Goal: Information Seeking & Learning: Learn about a topic

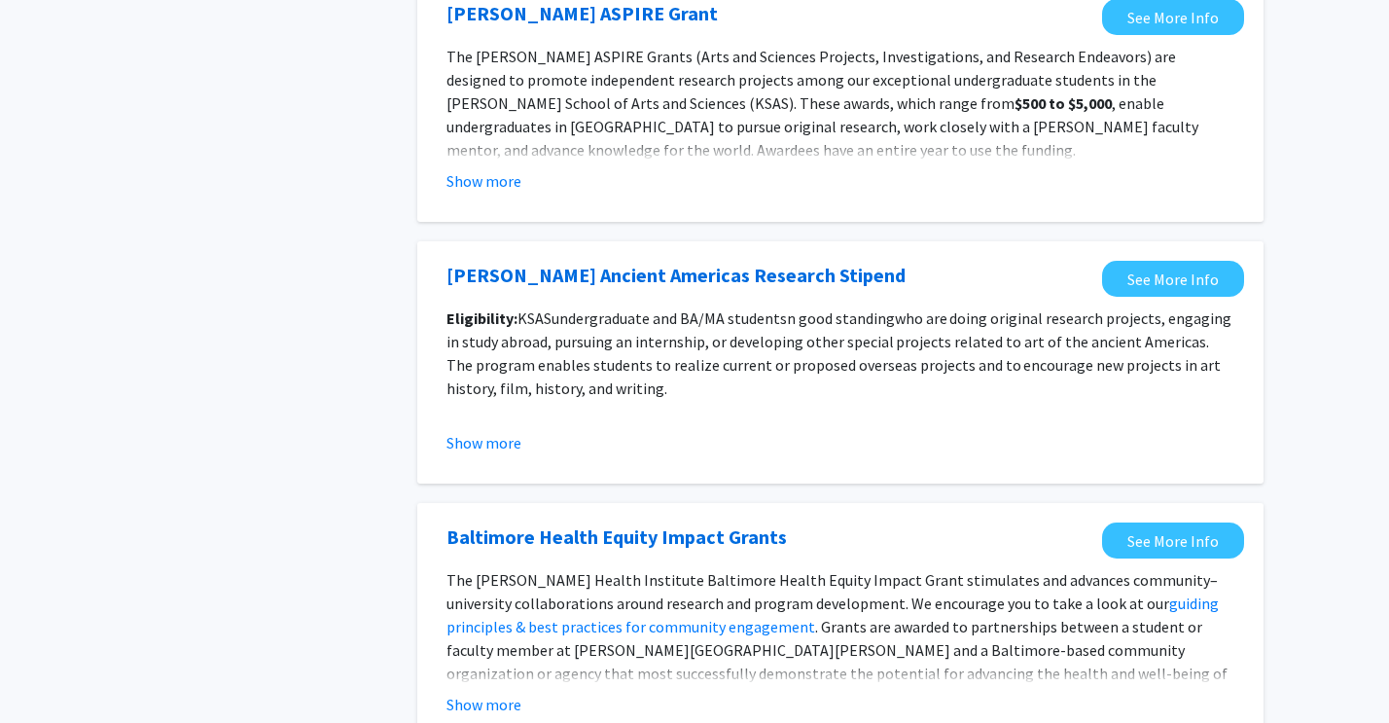
scroll to position [2129, 0]
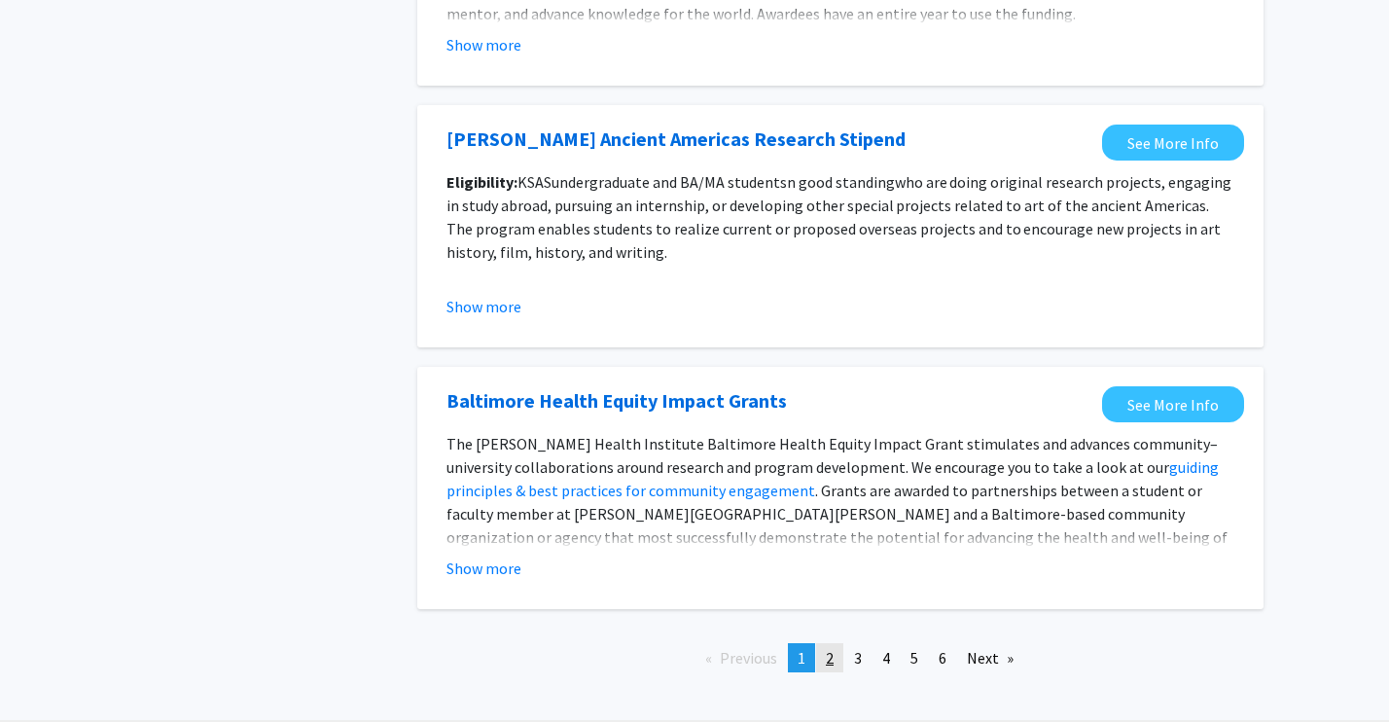
click at [829, 657] on span "2" at bounding box center [830, 657] width 8 height 19
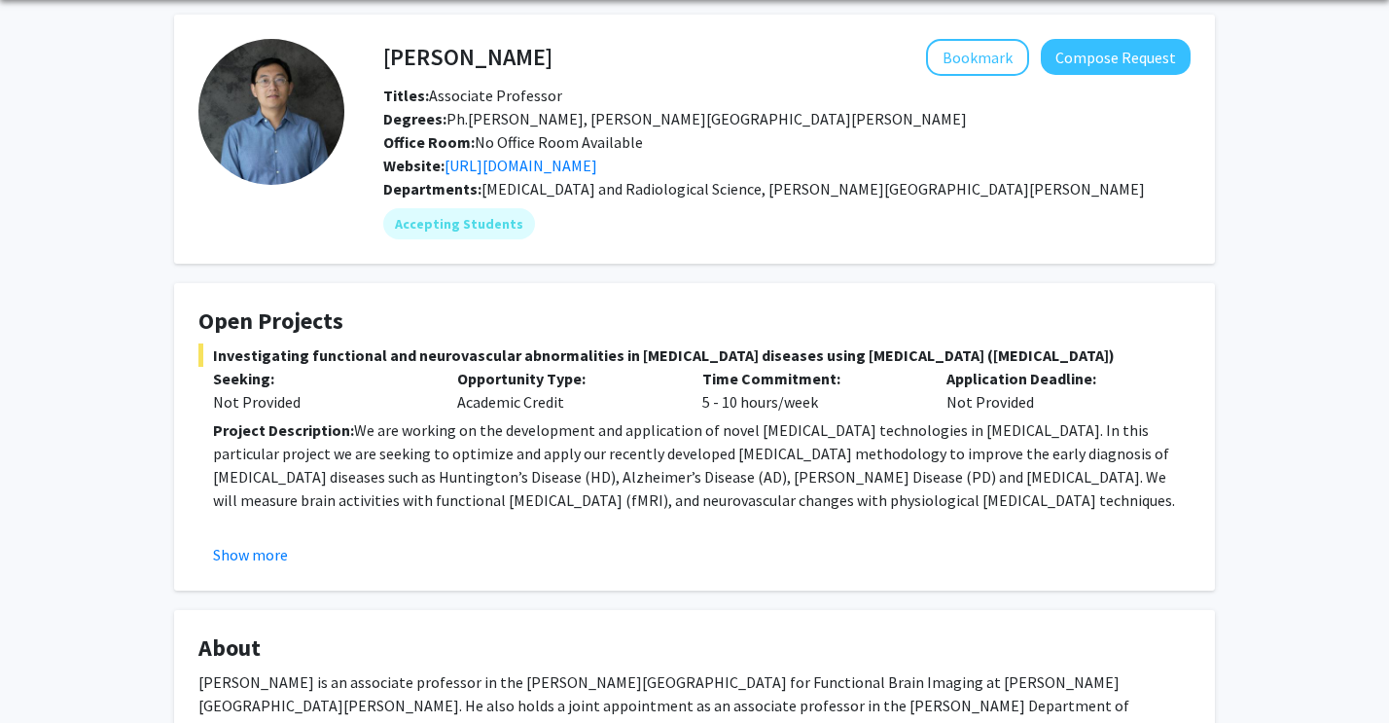
scroll to position [159, 0]
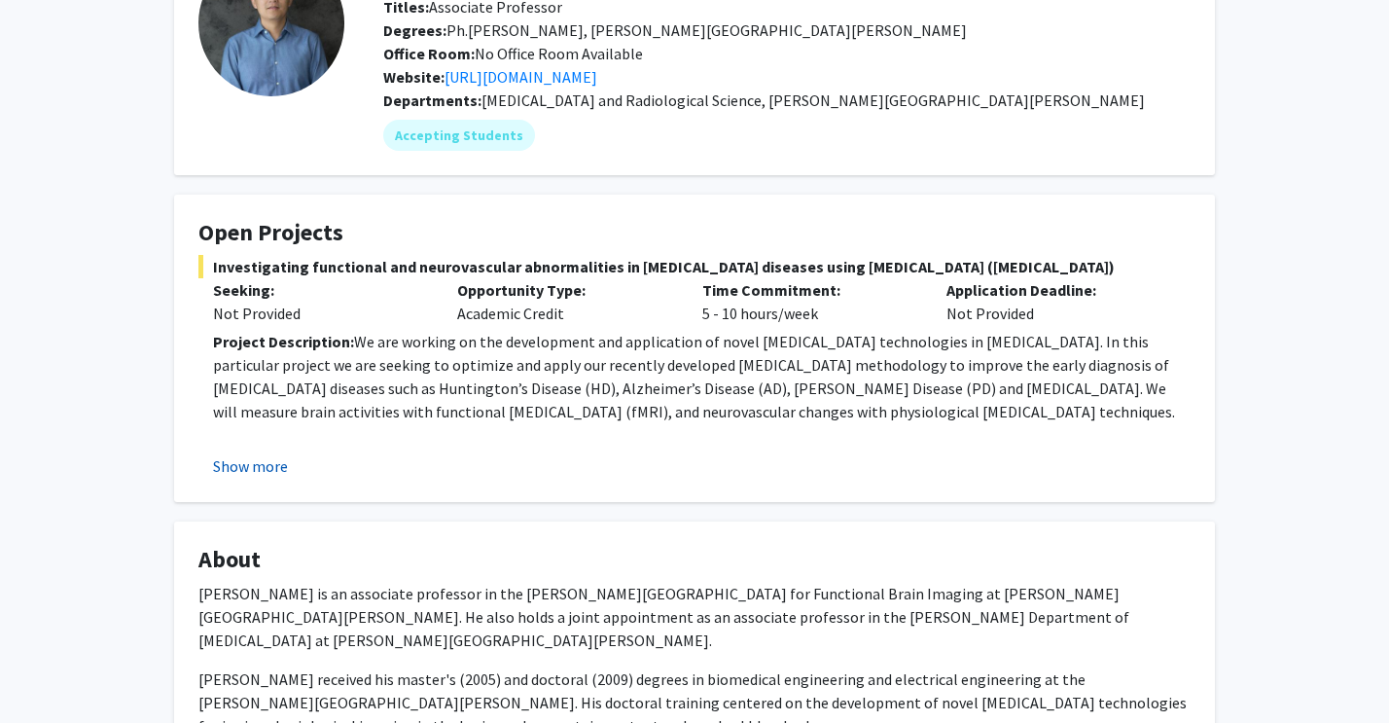
click at [250, 473] on button "Show more" at bounding box center [250, 465] width 75 height 23
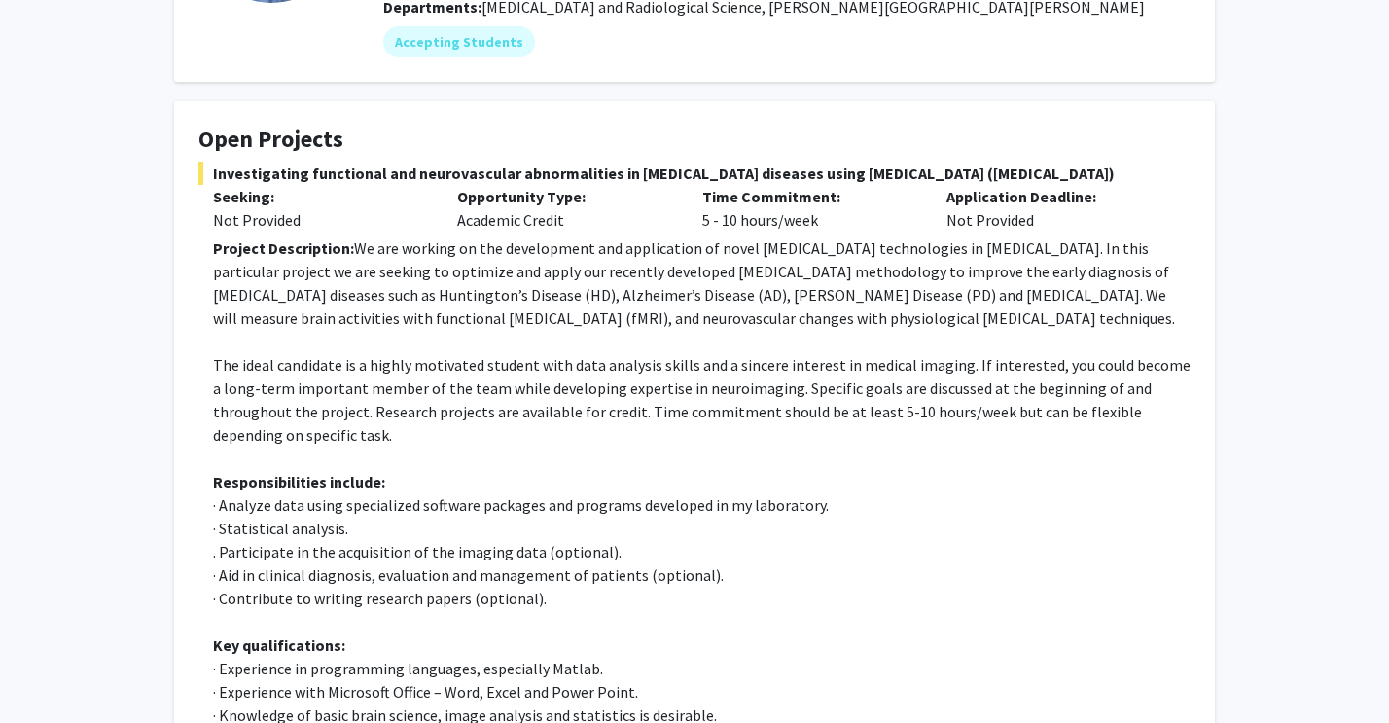
scroll to position [253, 0]
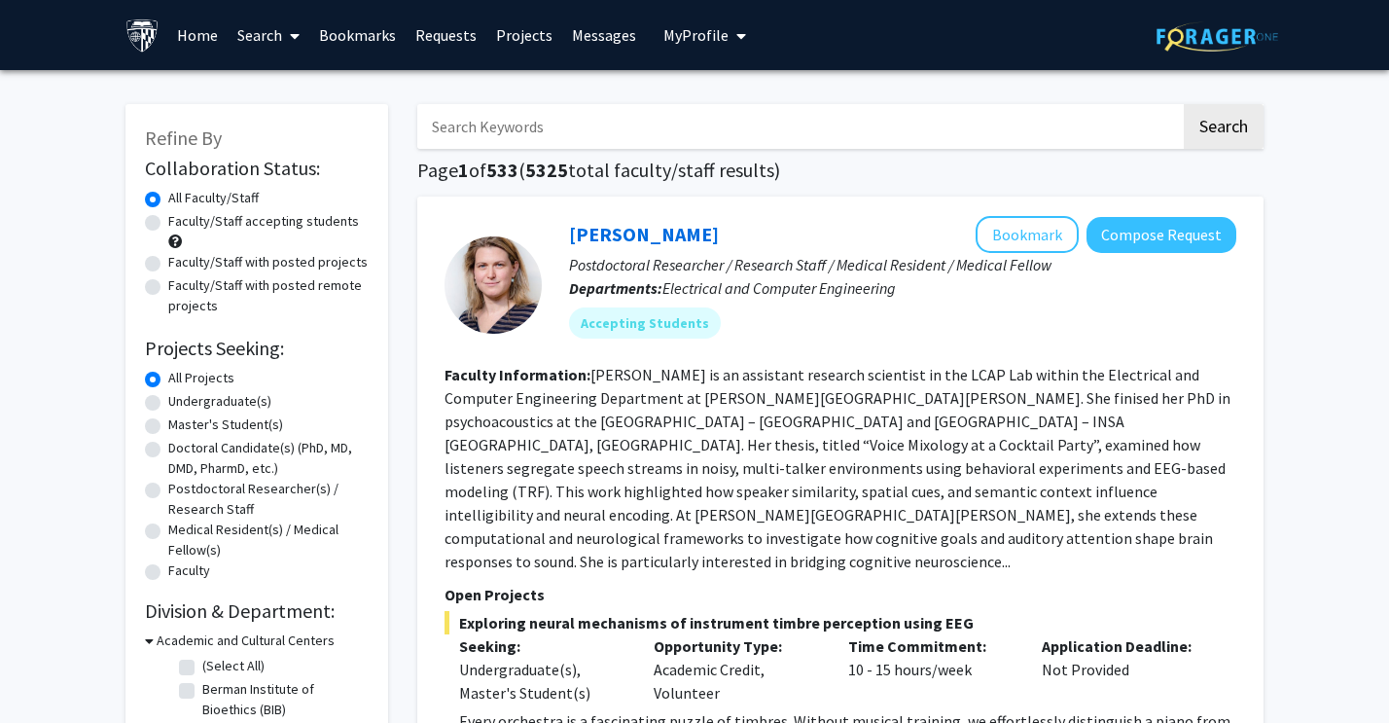
click at [276, 228] on label "Faculty/Staff accepting students" at bounding box center [263, 221] width 191 height 20
click at [181, 224] on input "Faculty/Staff accepting students" at bounding box center [174, 217] width 13 height 13
radio input "true"
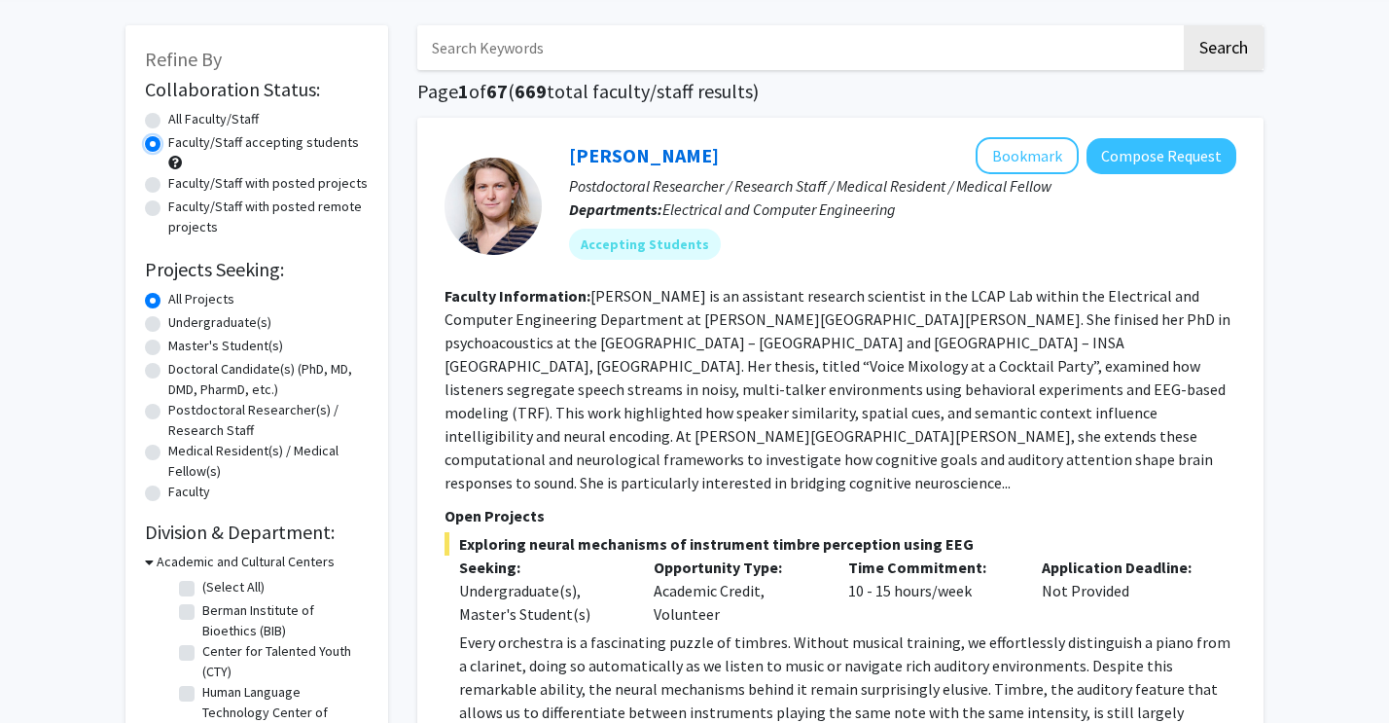
scroll to position [102, 0]
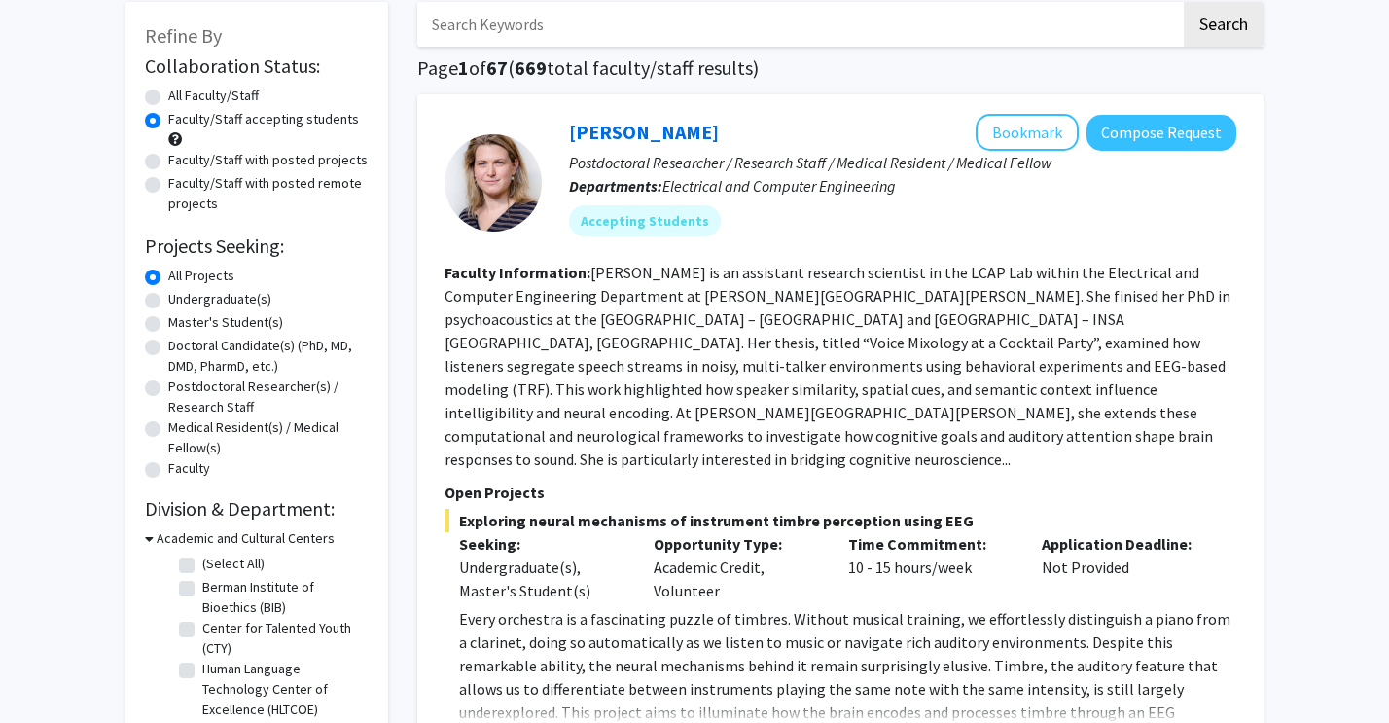
click at [222, 191] on label "Faculty/Staff with posted remote projects" at bounding box center [268, 193] width 200 height 41
click at [181, 186] on input "Faculty/Staff with posted remote projects" at bounding box center [174, 179] width 13 height 13
radio input "true"
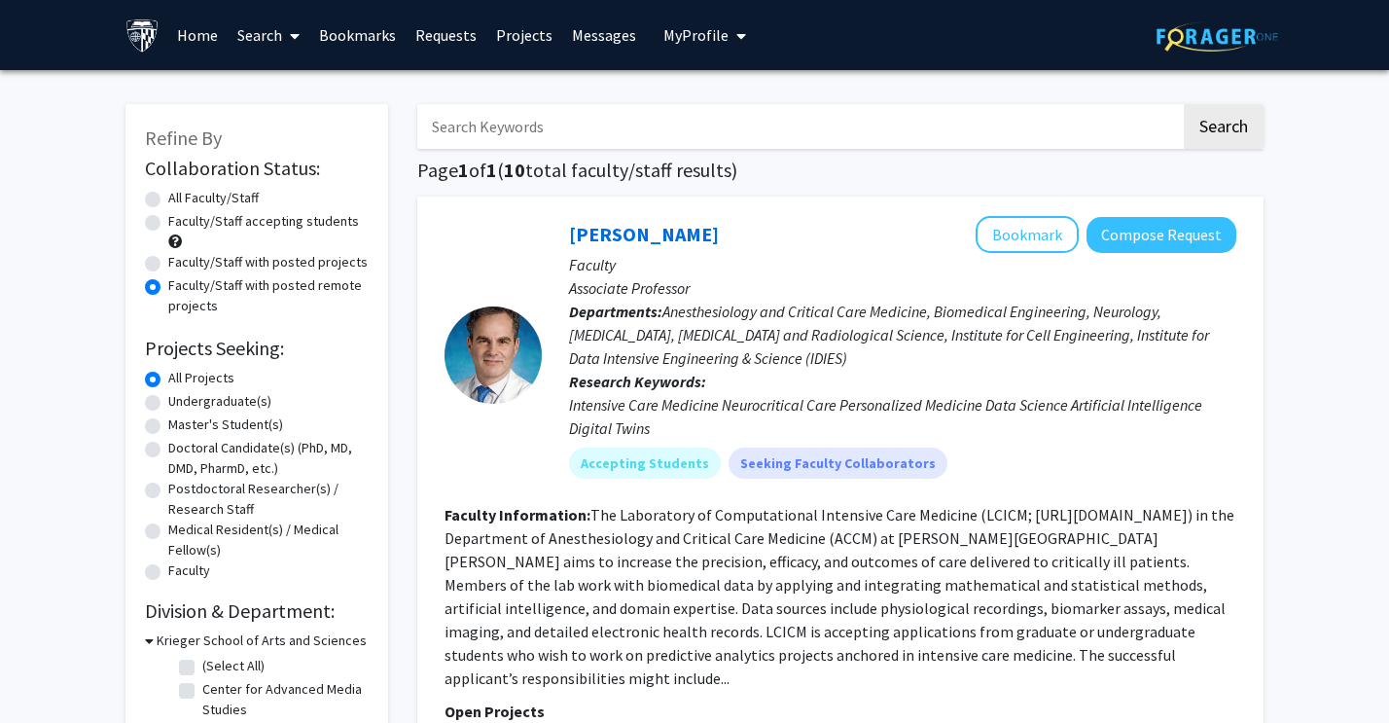
click at [168, 204] on label "All Faculty/Staff" at bounding box center [213, 198] width 90 height 20
click at [168, 200] on input "All Faculty/Staff" at bounding box center [174, 194] width 13 height 13
radio input "true"
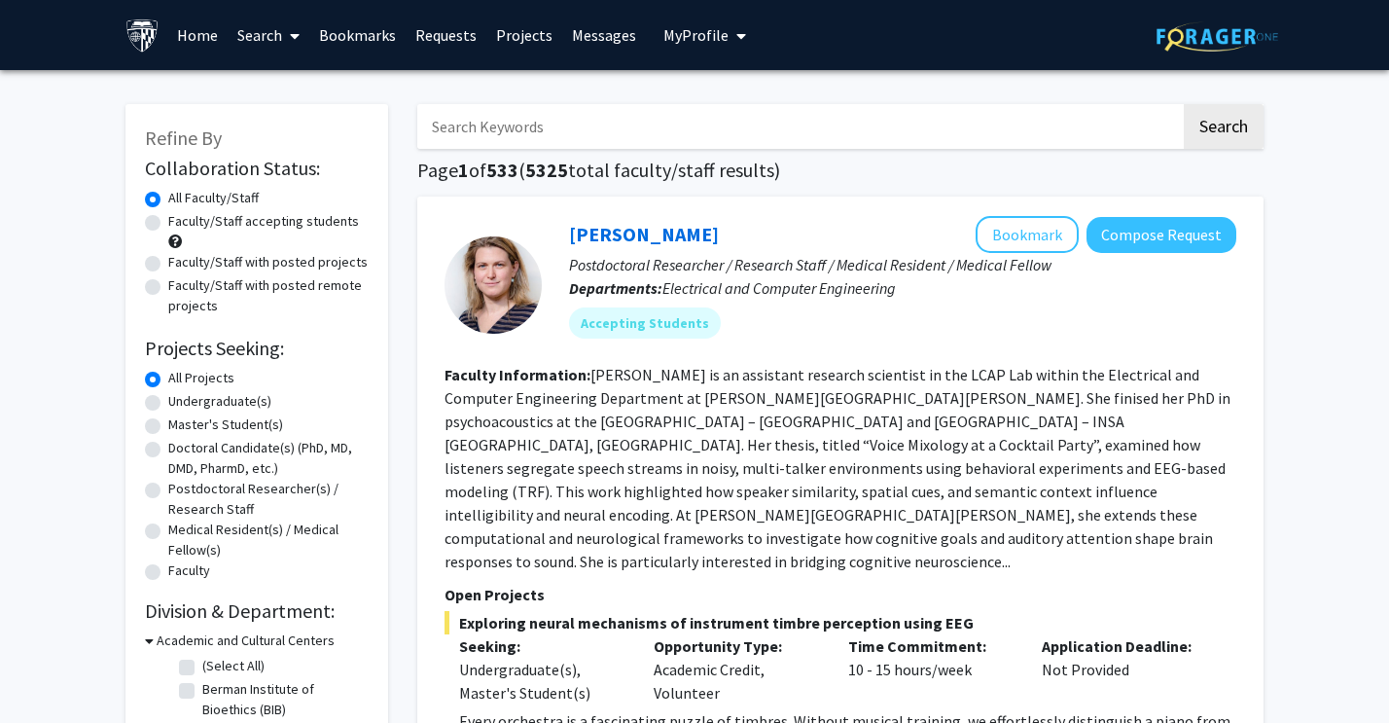
click at [157, 230] on div "Faculty/Staff accepting students" at bounding box center [257, 231] width 224 height 41
click at [168, 225] on label "Faculty/Staff accepting students" at bounding box center [263, 221] width 191 height 20
click at [168, 224] on input "Faculty/Staff accepting students" at bounding box center [174, 217] width 13 height 13
radio input "true"
click at [154, 252] on div "Faculty/Staff with posted projects" at bounding box center [257, 263] width 224 height 23
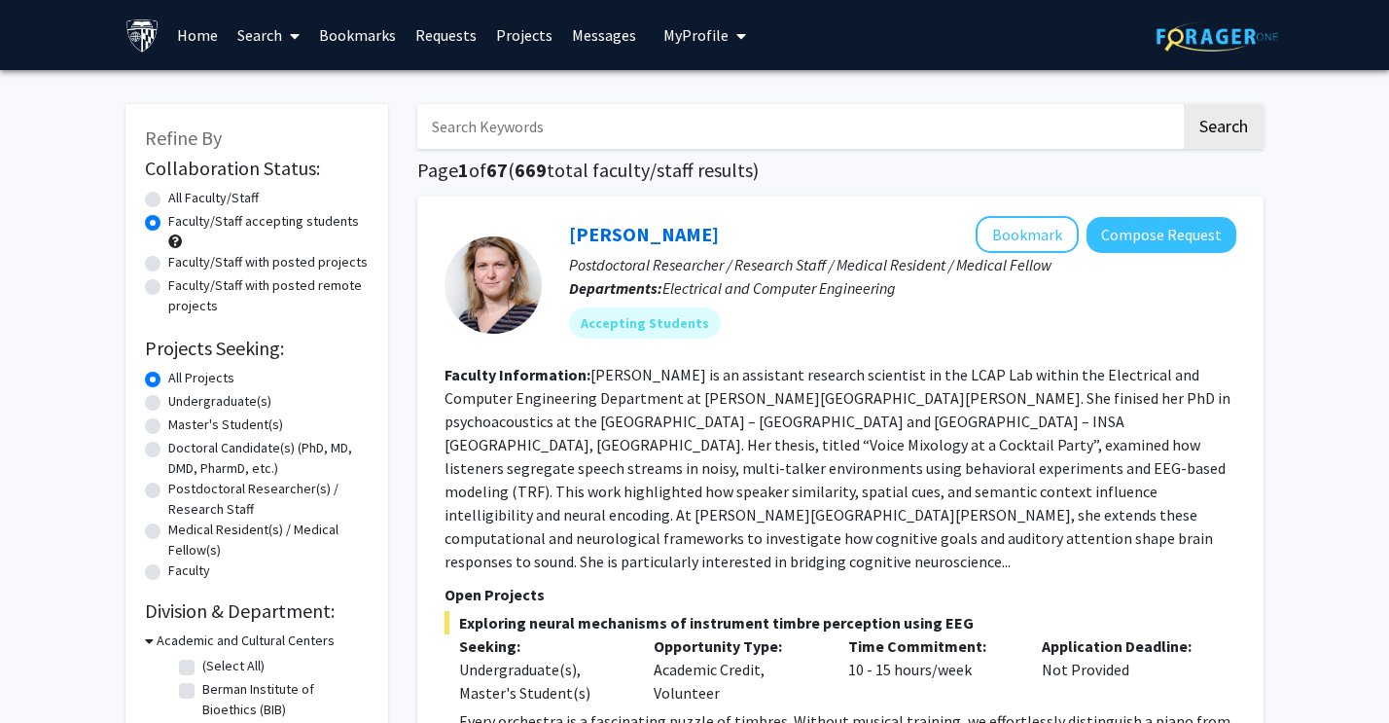
click at [151, 272] on div "Faculty/Staff with posted projects" at bounding box center [257, 263] width 224 height 23
click at [168, 270] on label "Faculty/Staff with posted projects" at bounding box center [267, 262] width 199 height 20
click at [168, 264] on input "Faculty/Staff with posted projects" at bounding box center [174, 258] width 13 height 13
radio input "true"
click at [190, 425] on label "Master's Student(s)" at bounding box center [225, 424] width 115 height 20
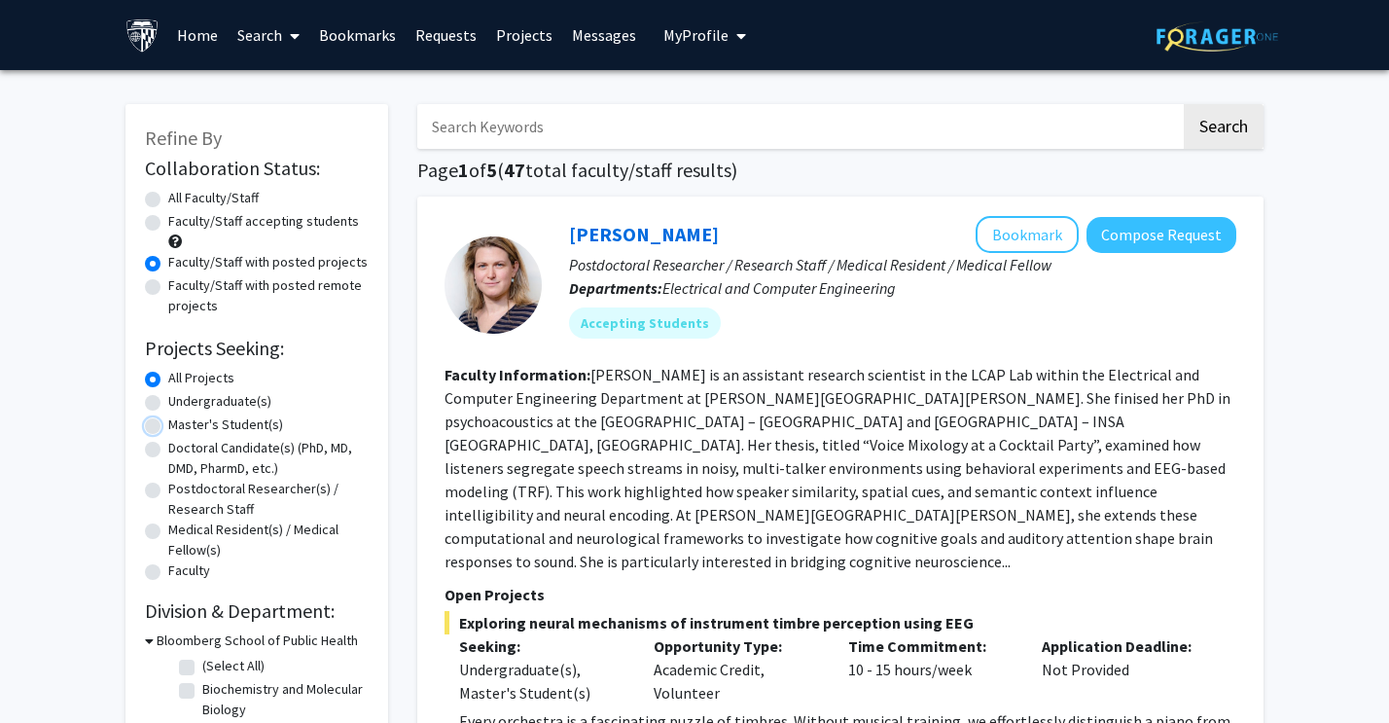
click at [181, 425] on input "Master's Student(s)" at bounding box center [174, 420] width 13 height 13
radio input "true"
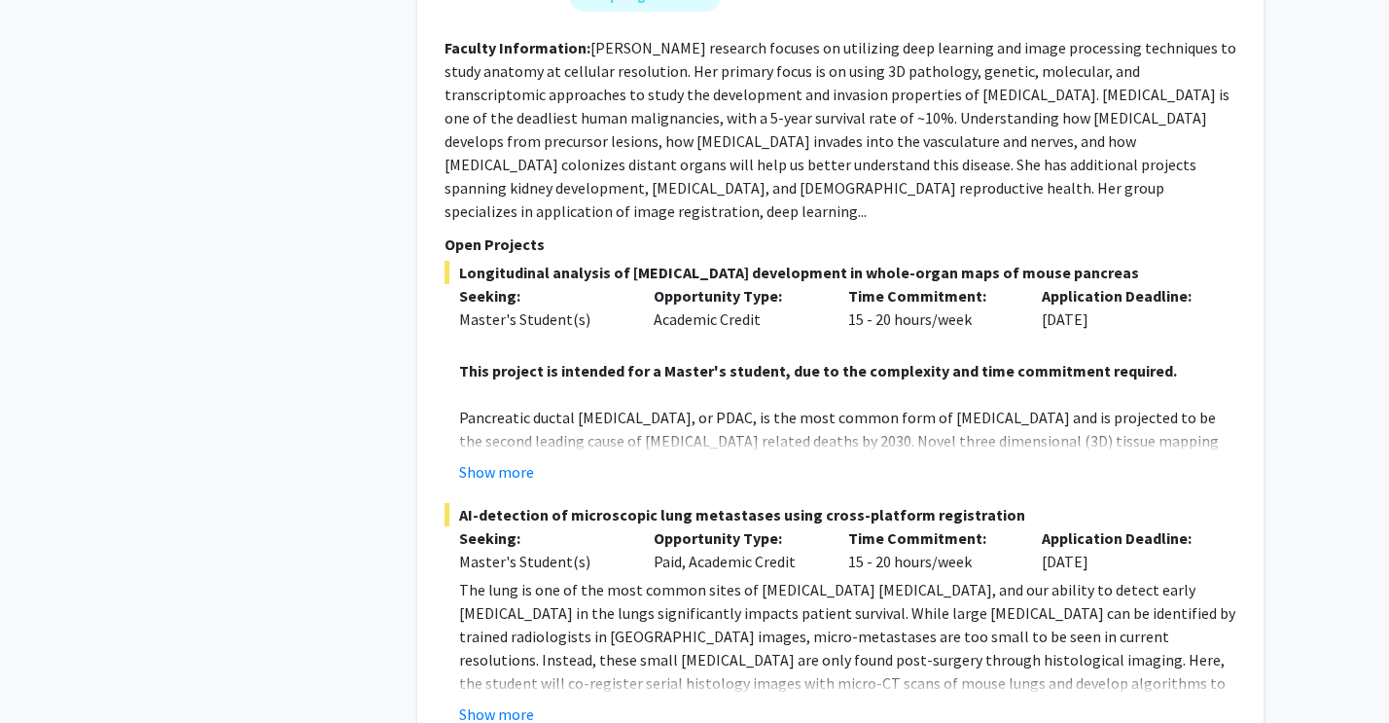
scroll to position [3281, 0]
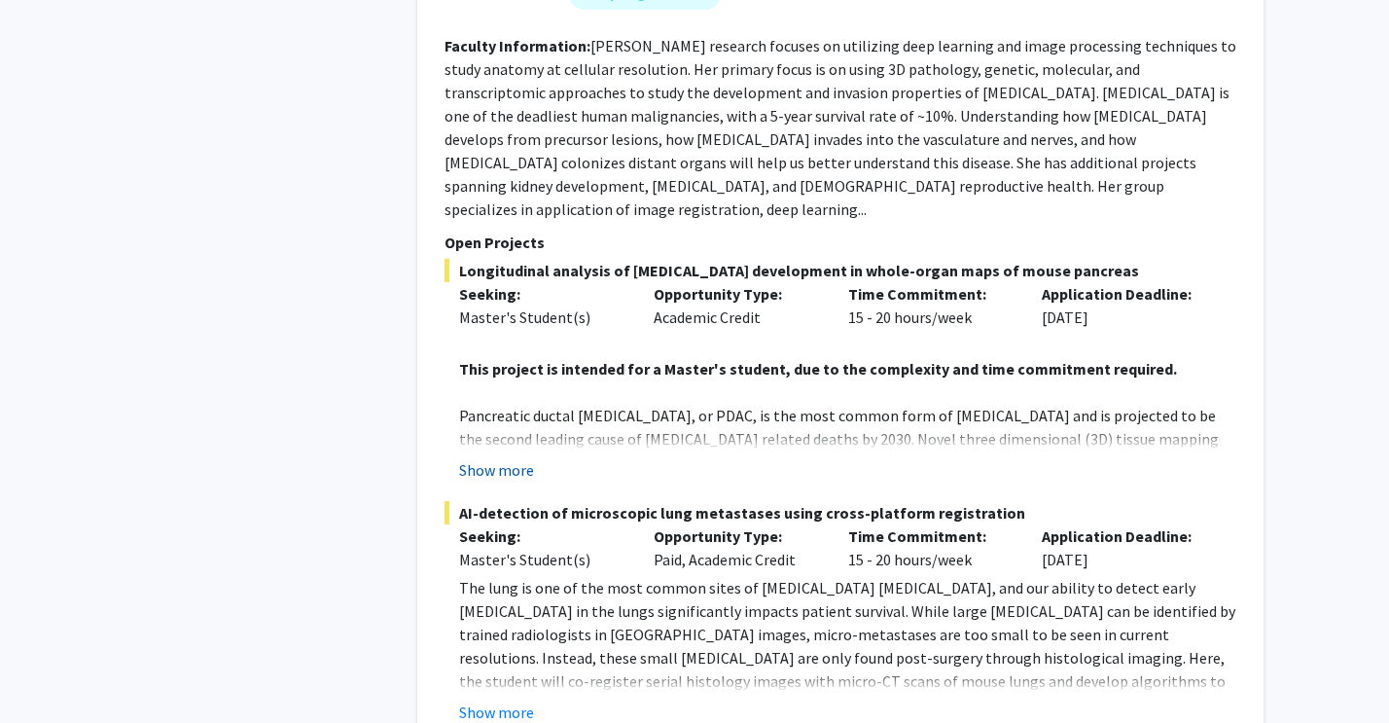
click at [489, 458] on button "Show more" at bounding box center [496, 469] width 75 height 23
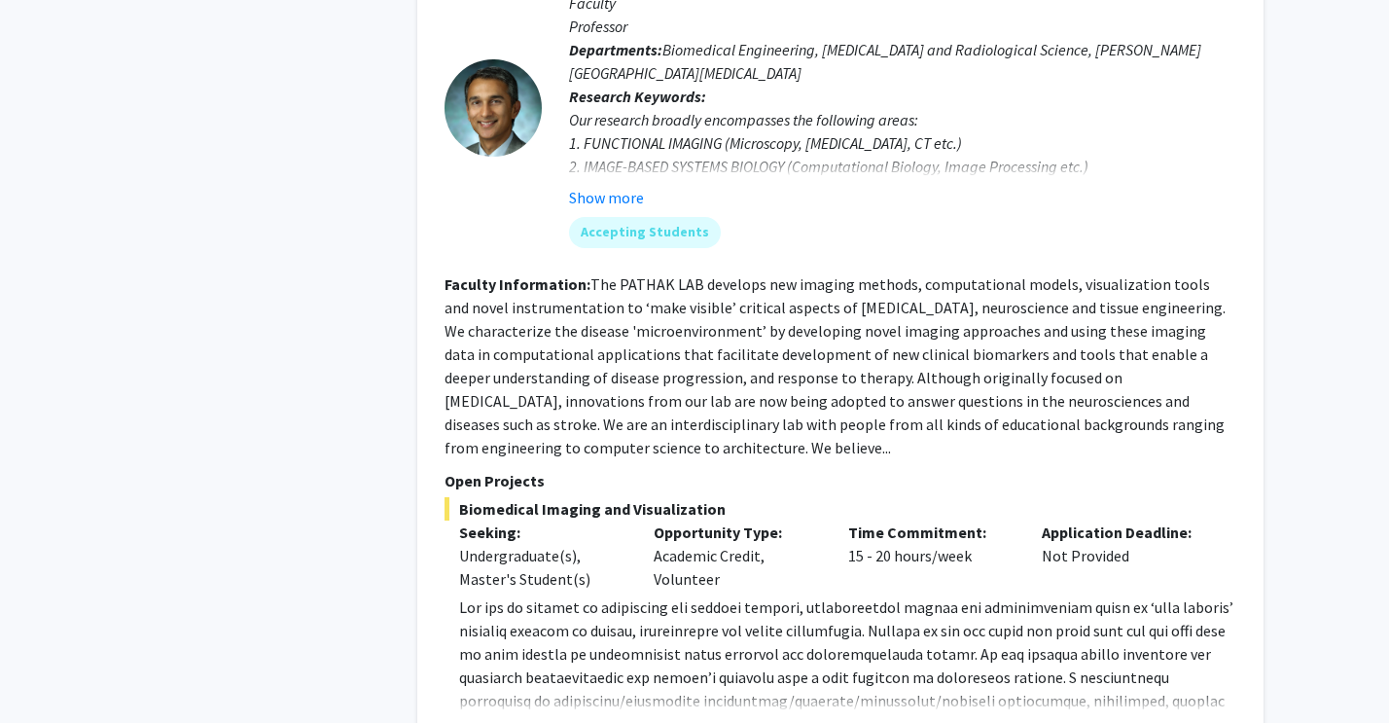
scroll to position [6401, 0]
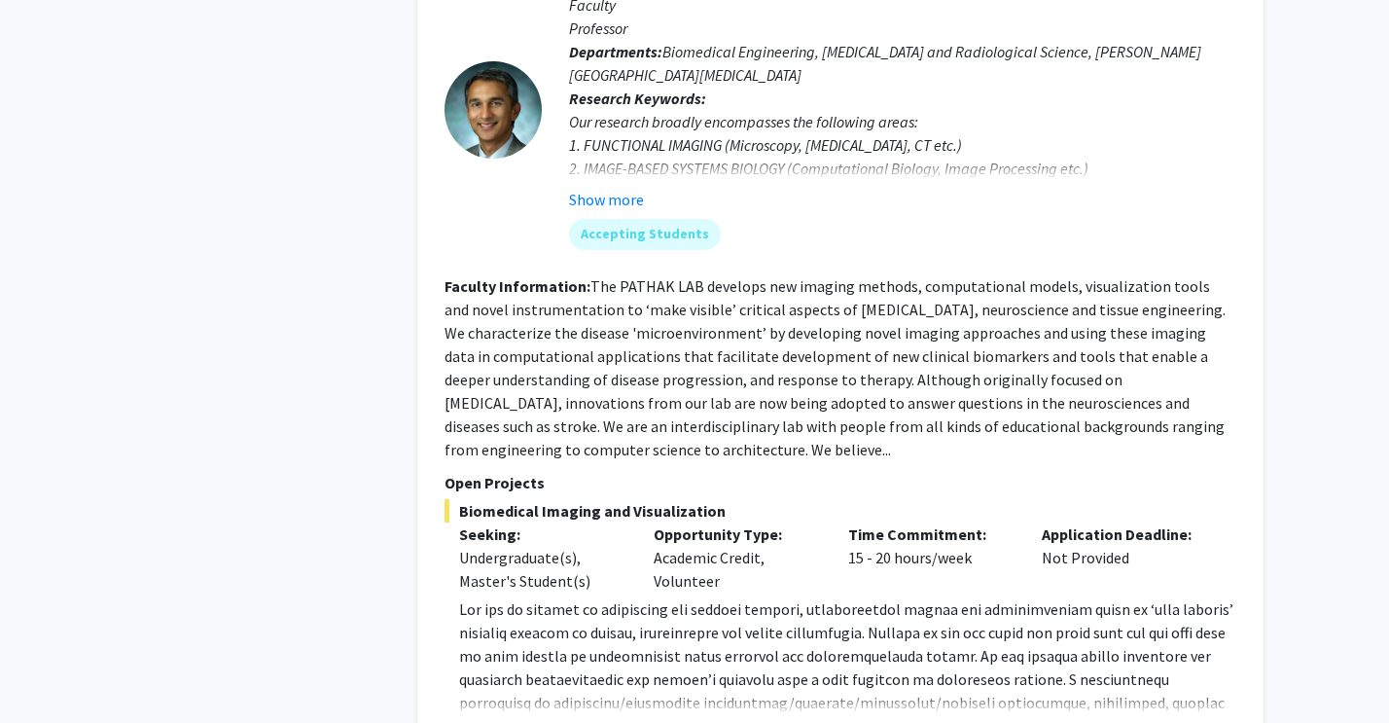
click at [484, 722] on button "Show more" at bounding box center [496, 733] width 75 height 23
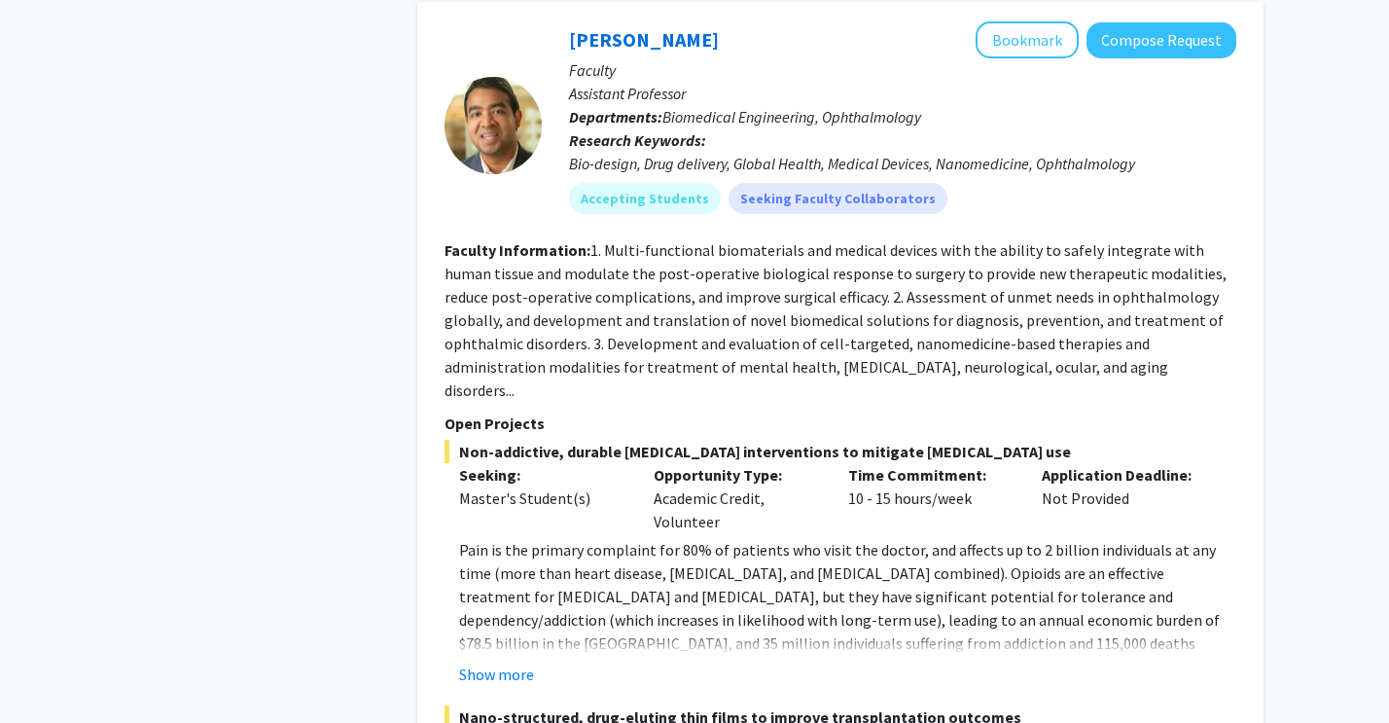
scroll to position [8314, 0]
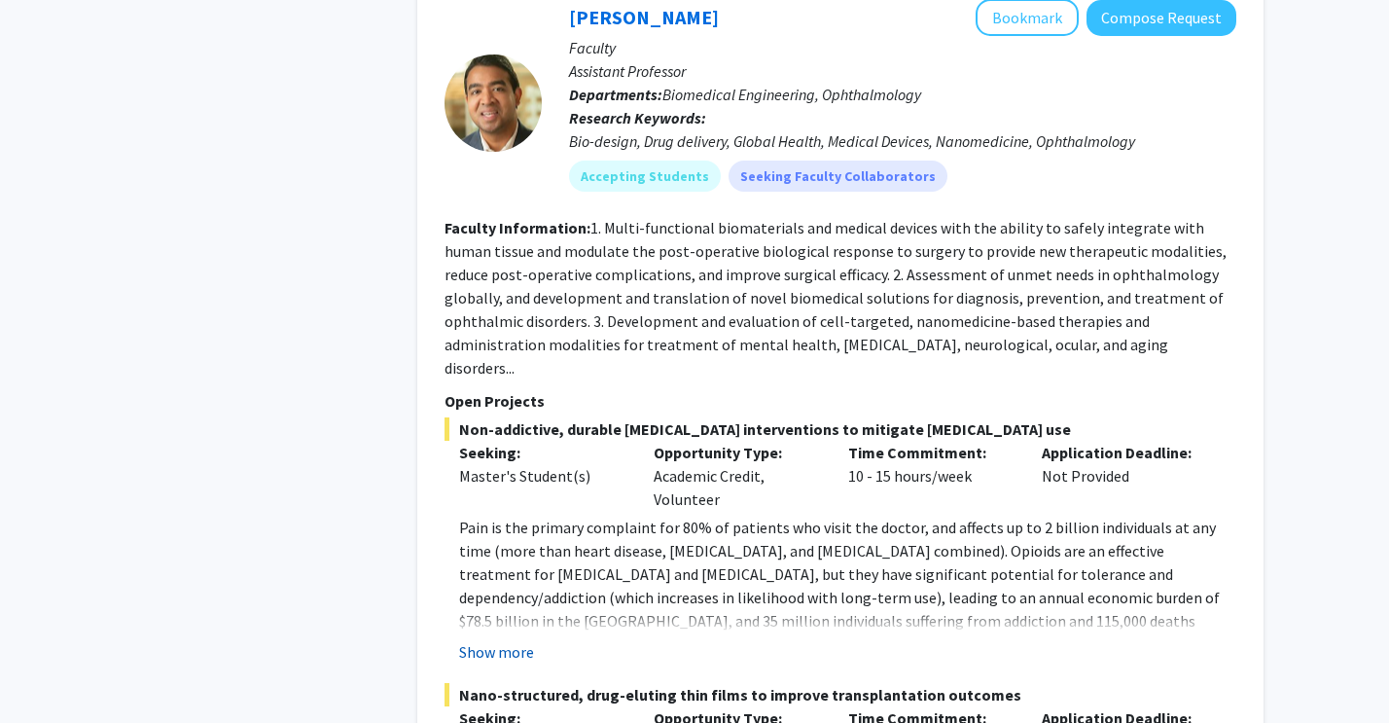
click at [513, 640] on button "Show more" at bounding box center [496, 651] width 75 height 23
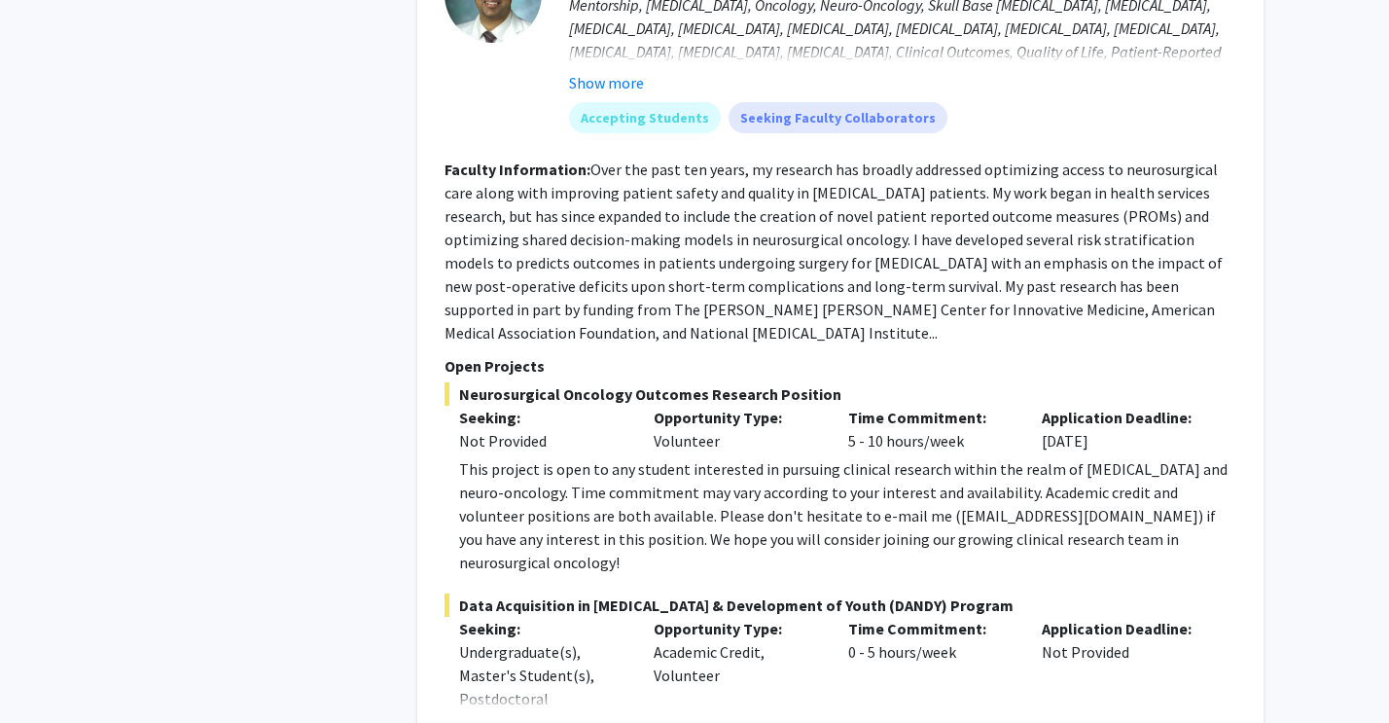
scroll to position [10061, 0]
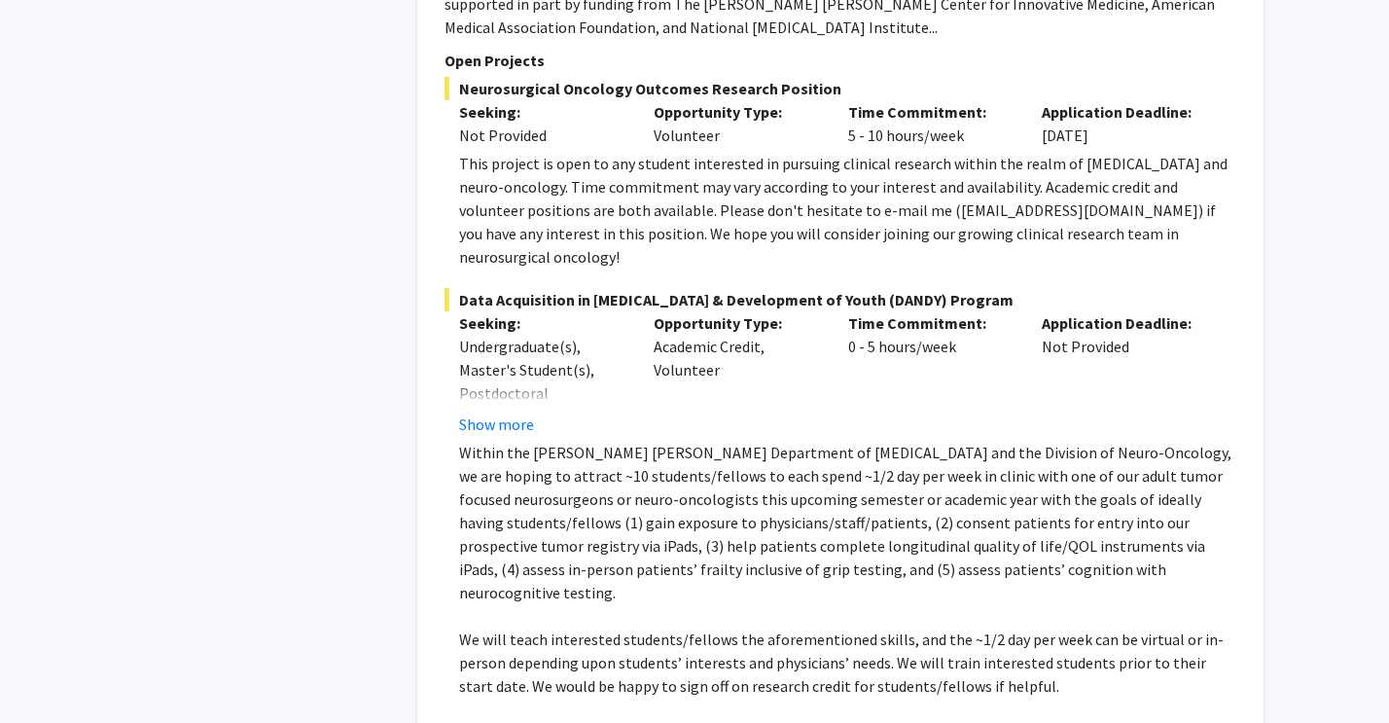
scroll to position [10296, 0]
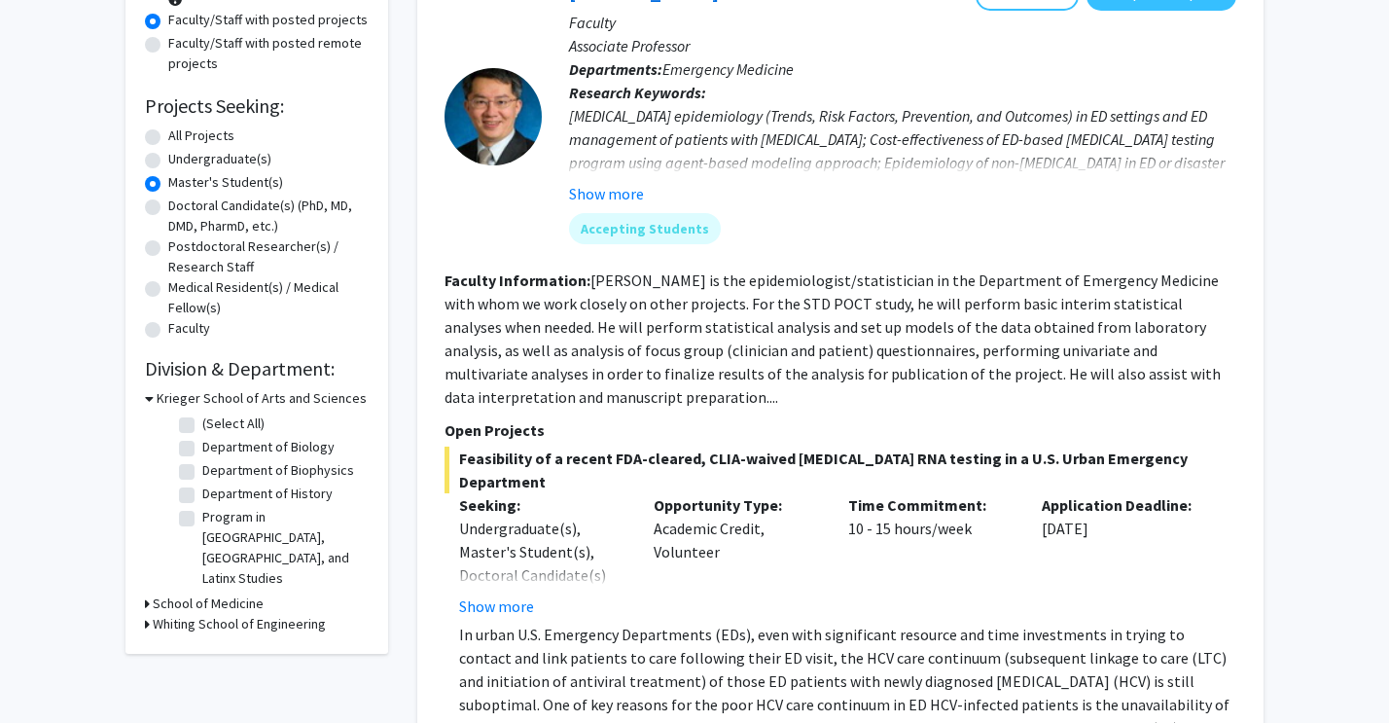
scroll to position [420, 0]
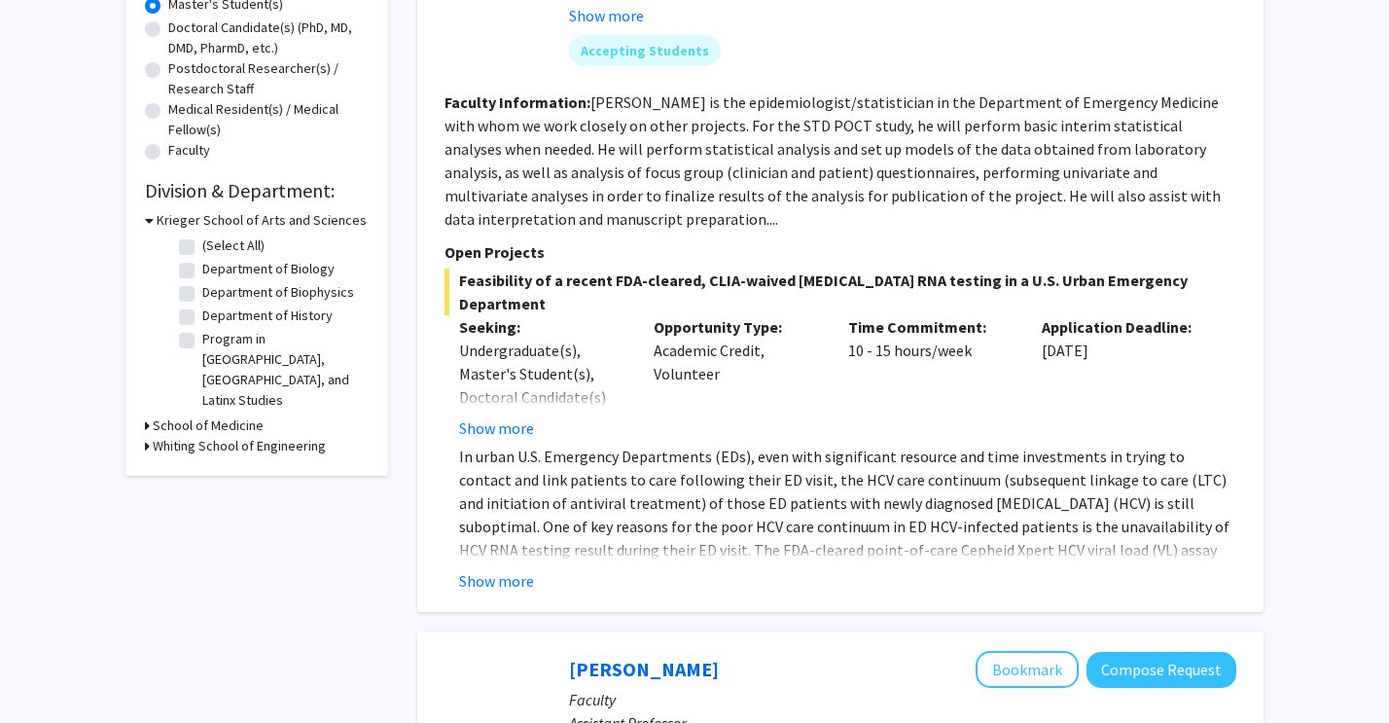
click at [500, 573] on div "Yu-Hsiang Hsieh Bookmark Compose Request Faculty Associate Professor Department…" at bounding box center [840, 193] width 846 height 835
click at [501, 569] on button "Show more" at bounding box center [496, 580] width 75 height 23
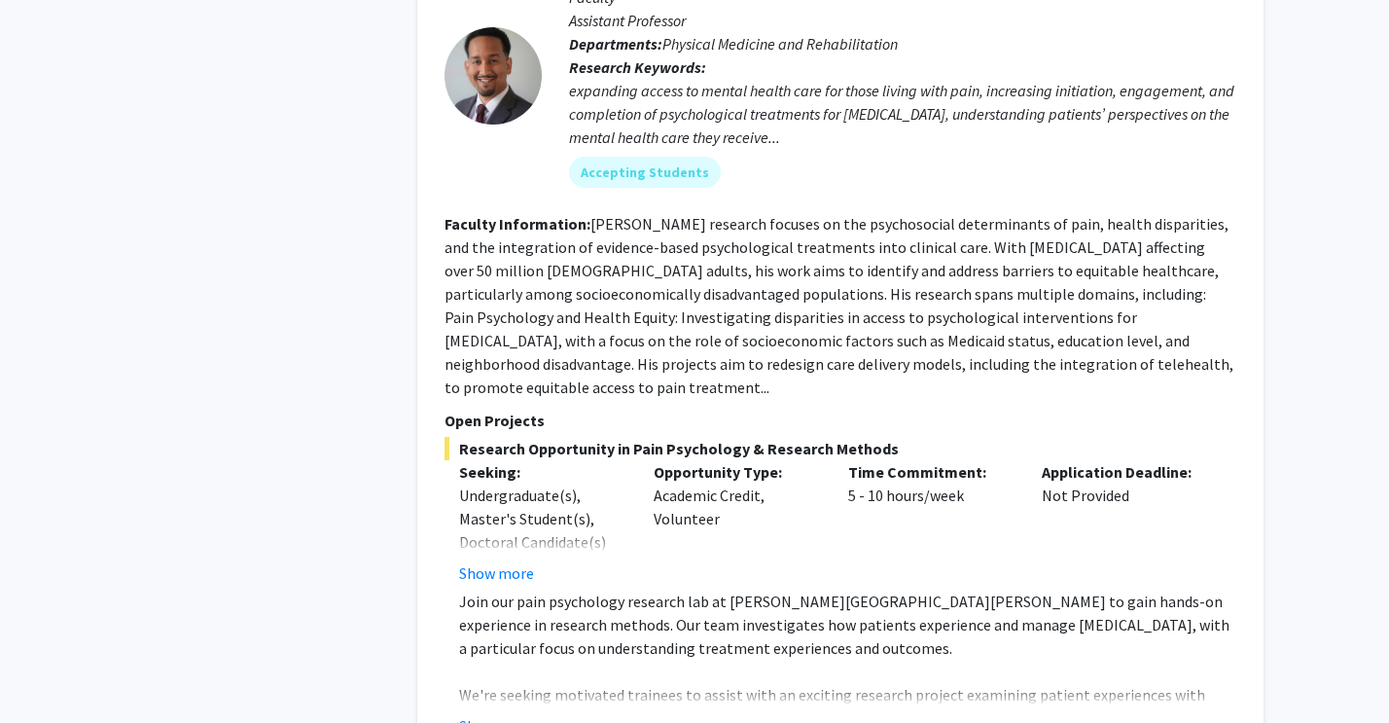
scroll to position [1476, 0]
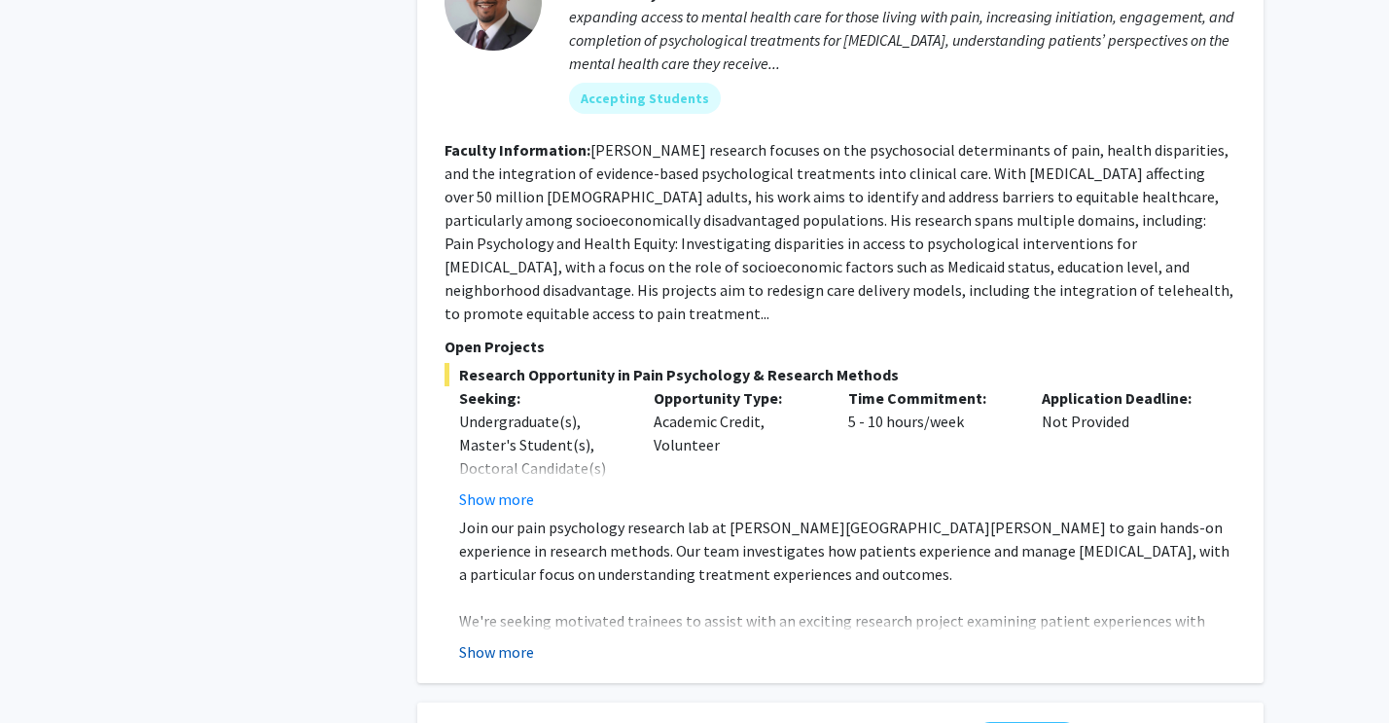
click at [500, 640] on button "Show more" at bounding box center [496, 651] width 75 height 23
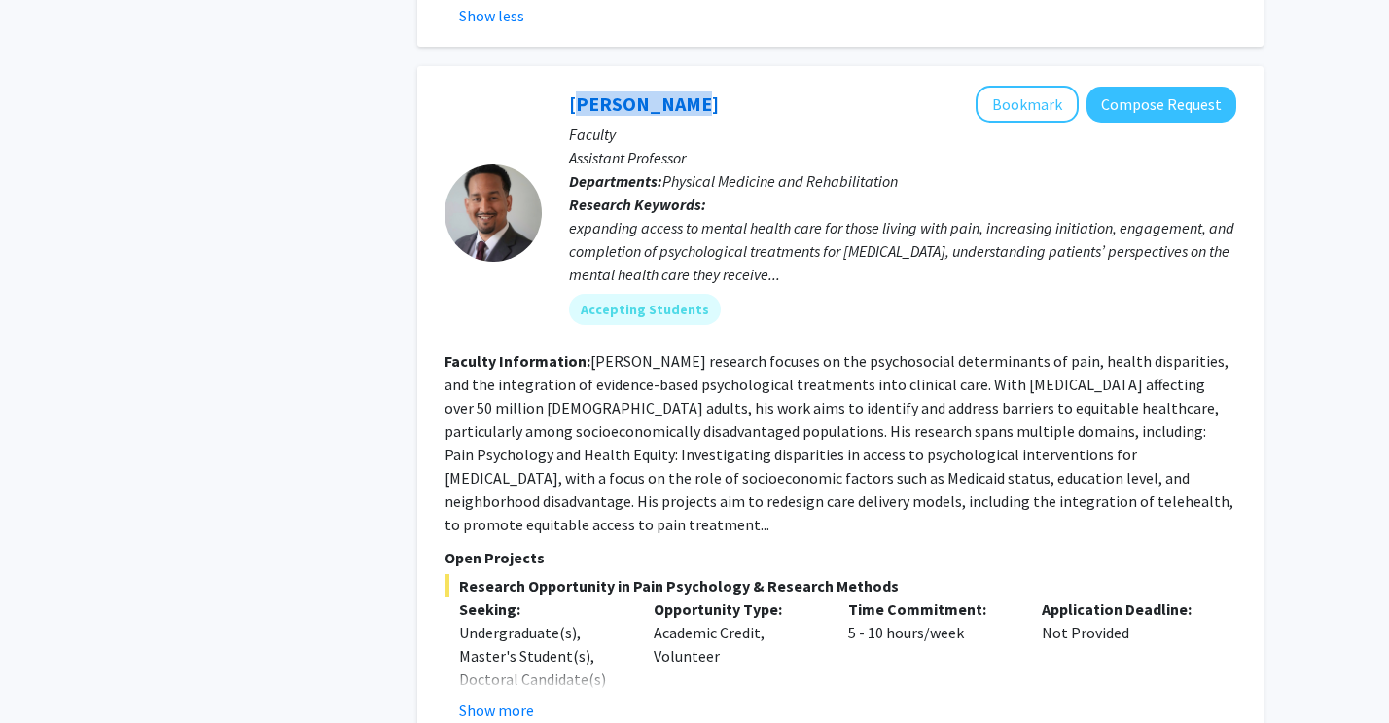
scroll to position [1138, 0]
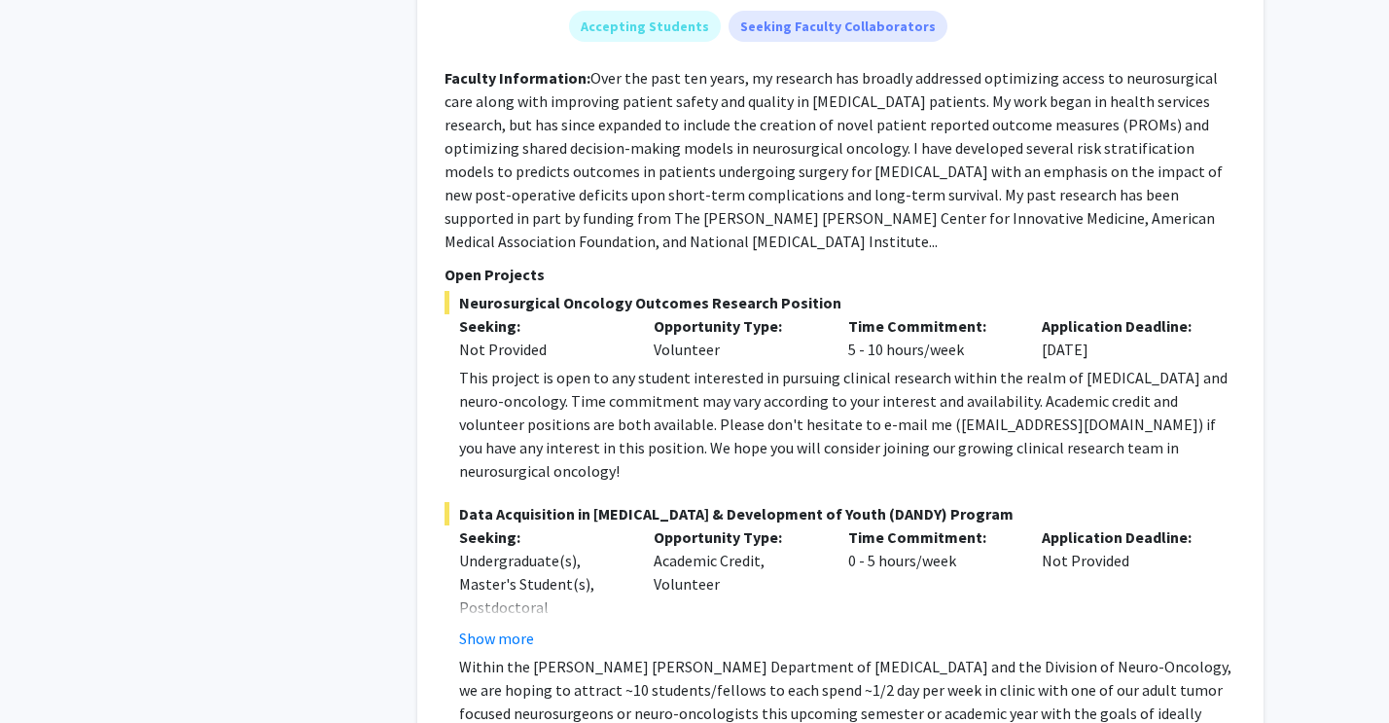
scroll to position [9479, 0]
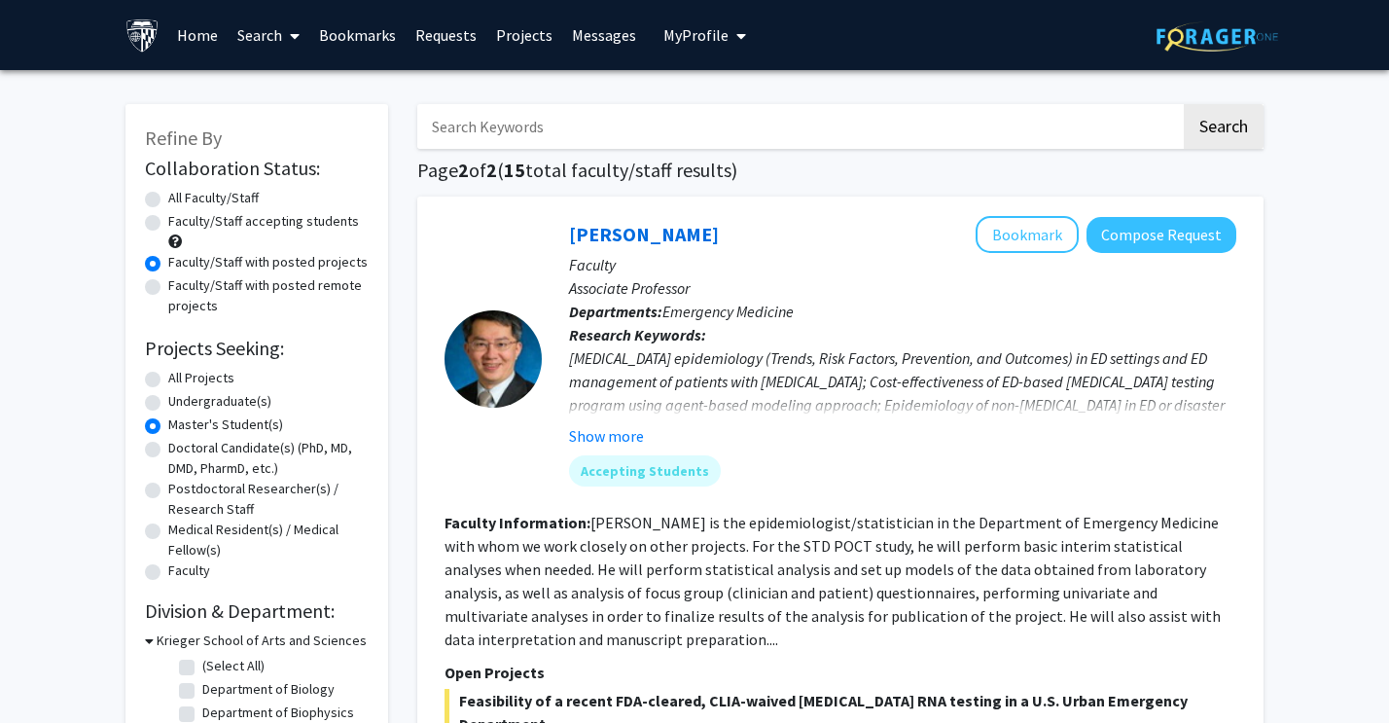
click at [235, 223] on label "Faculty/Staff accepting students" at bounding box center [263, 221] width 191 height 20
click at [181, 223] on input "Faculty/Staff accepting students" at bounding box center [174, 217] width 13 height 13
radio input "true"
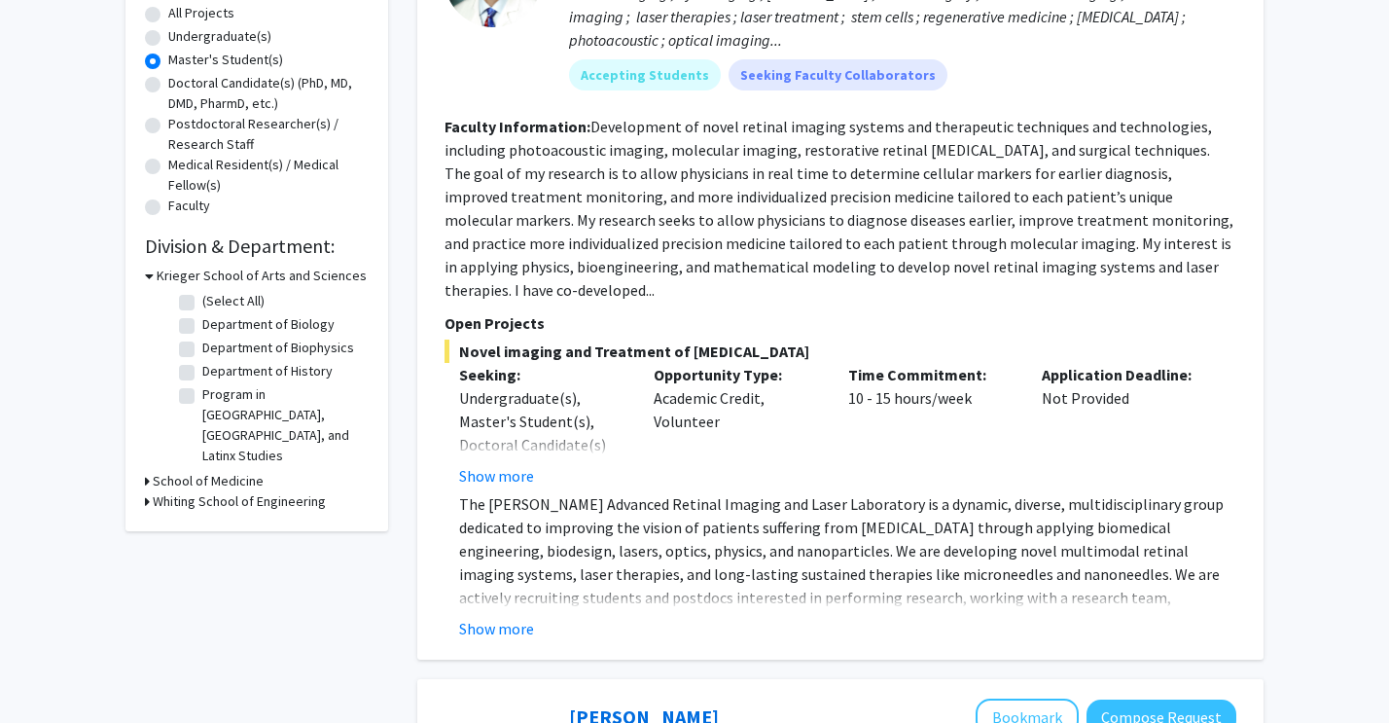
scroll to position [371, 0]
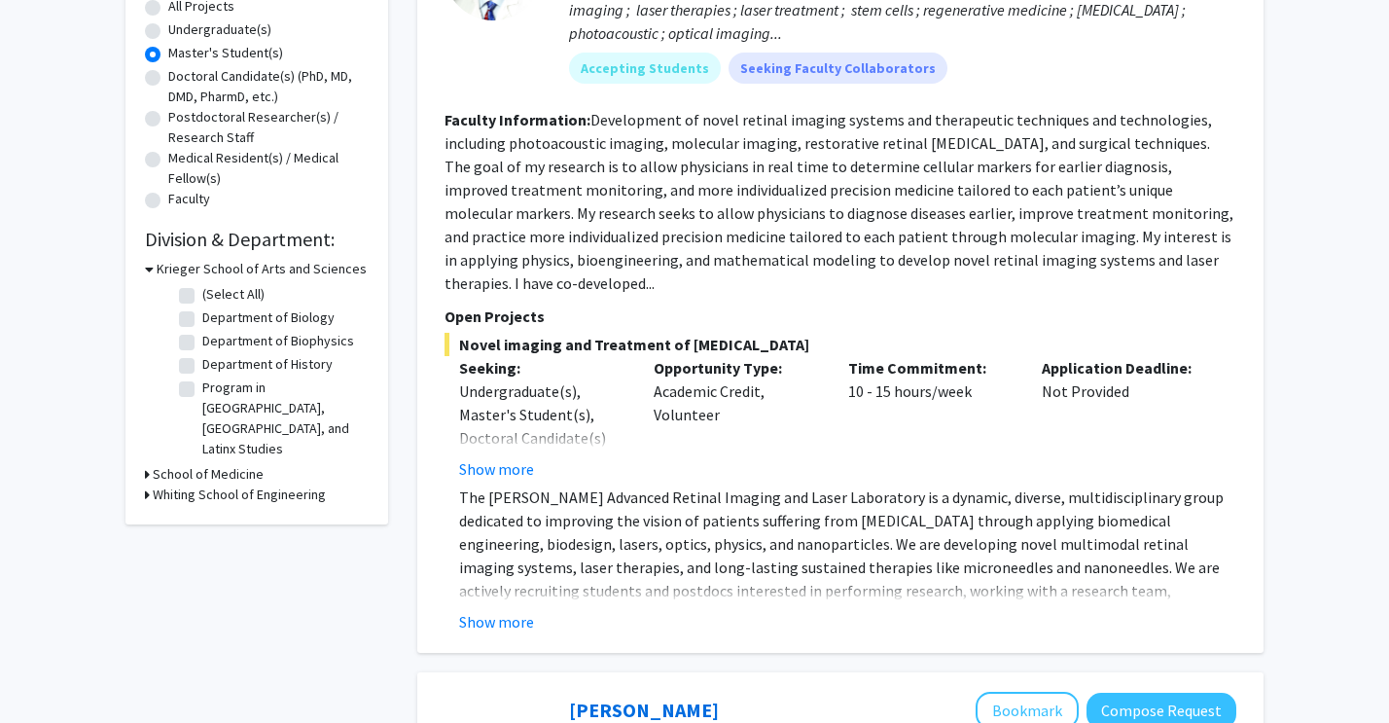
click at [231, 464] on h3 "School of Medicine" at bounding box center [208, 474] width 111 height 20
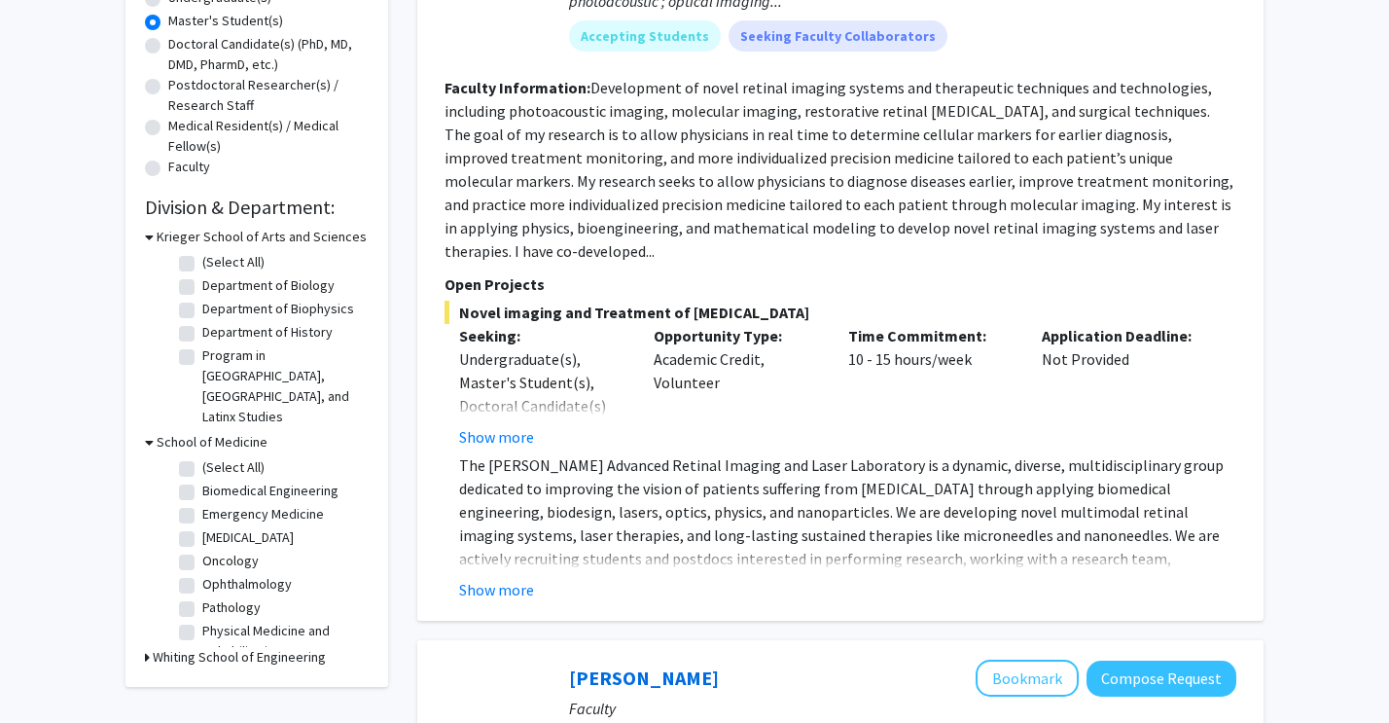
scroll to position [444, 0]
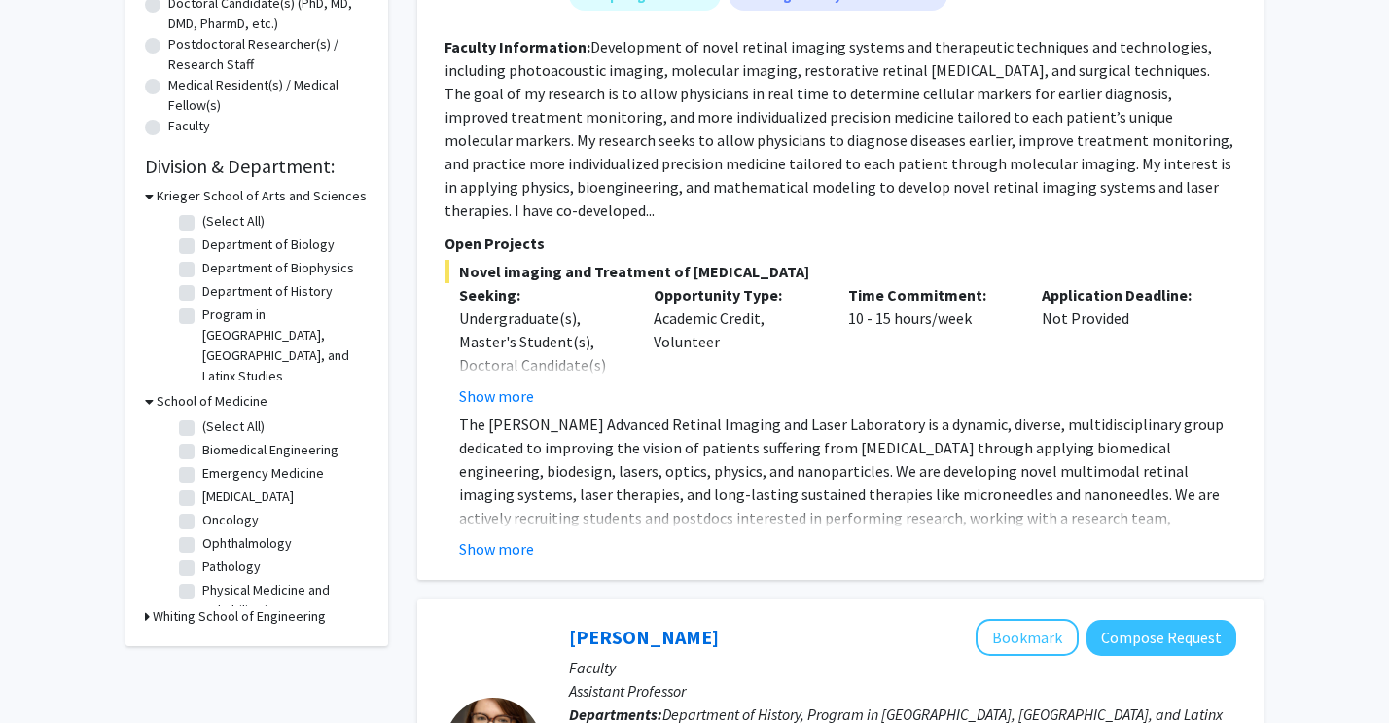
click at [212, 606] on h3 "Whiting School of Engineering" at bounding box center [239, 616] width 173 height 20
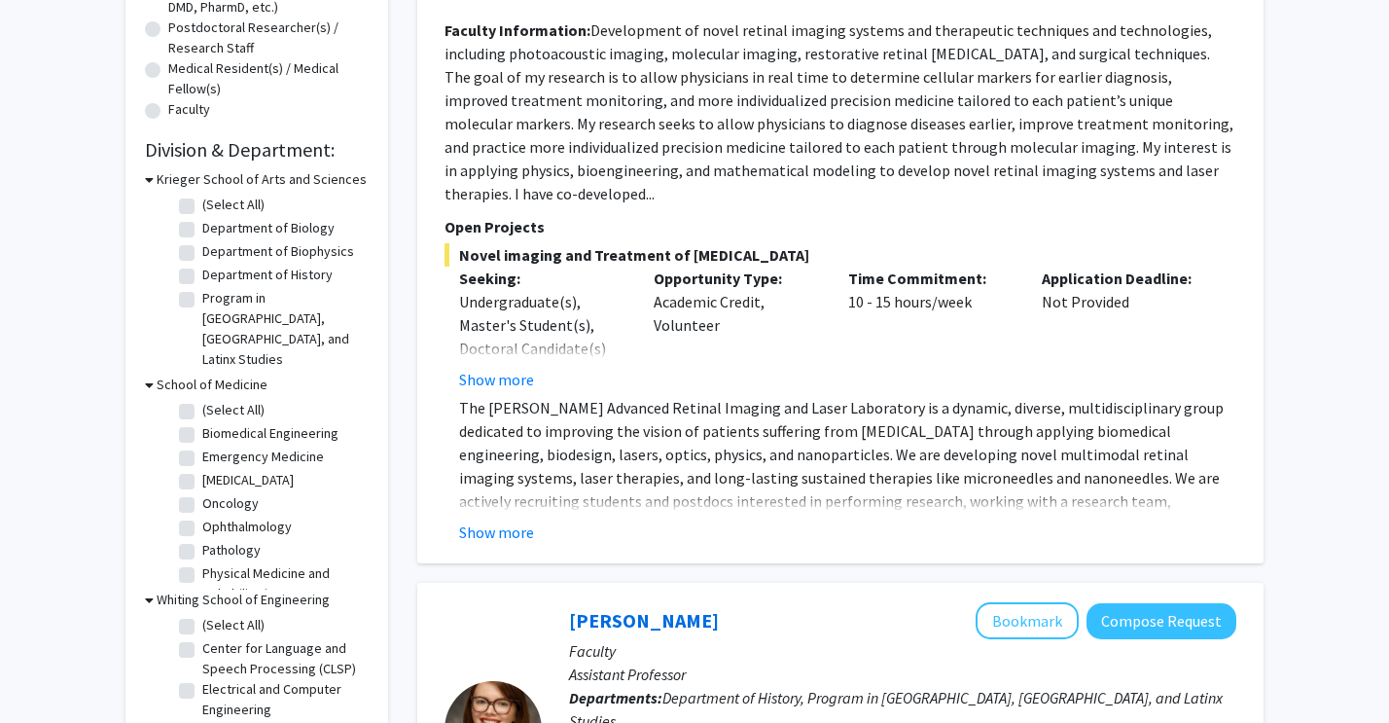
scroll to position [0, 0]
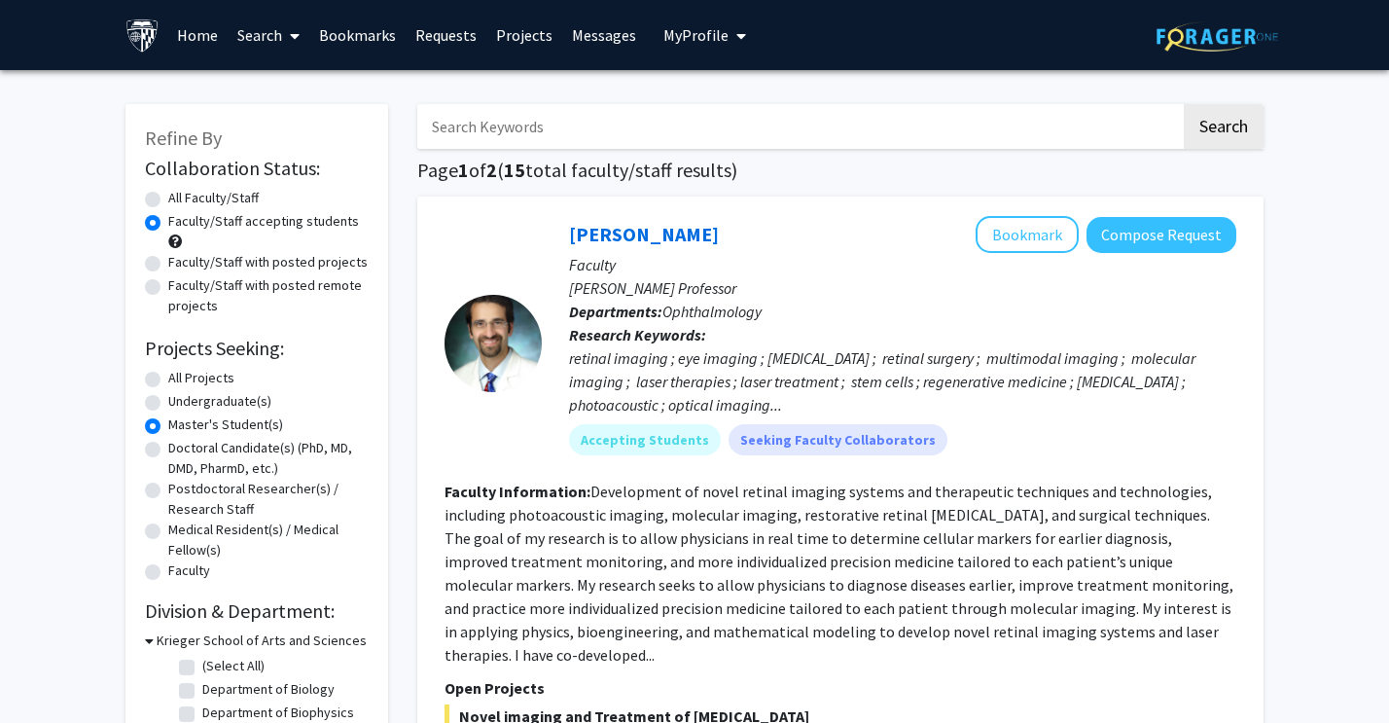
click at [428, 33] on link "Requests" at bounding box center [445, 35] width 81 height 68
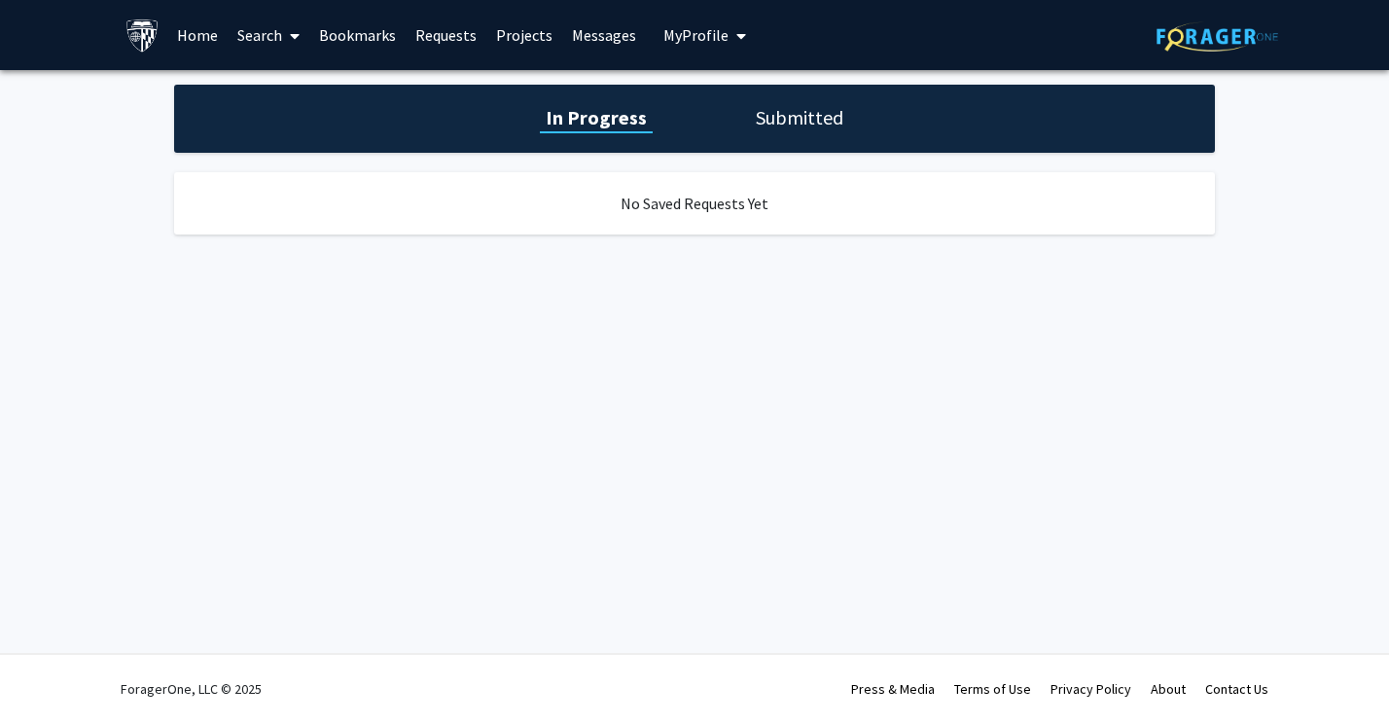
click at [508, 21] on link "Projects" at bounding box center [524, 35] width 76 height 68
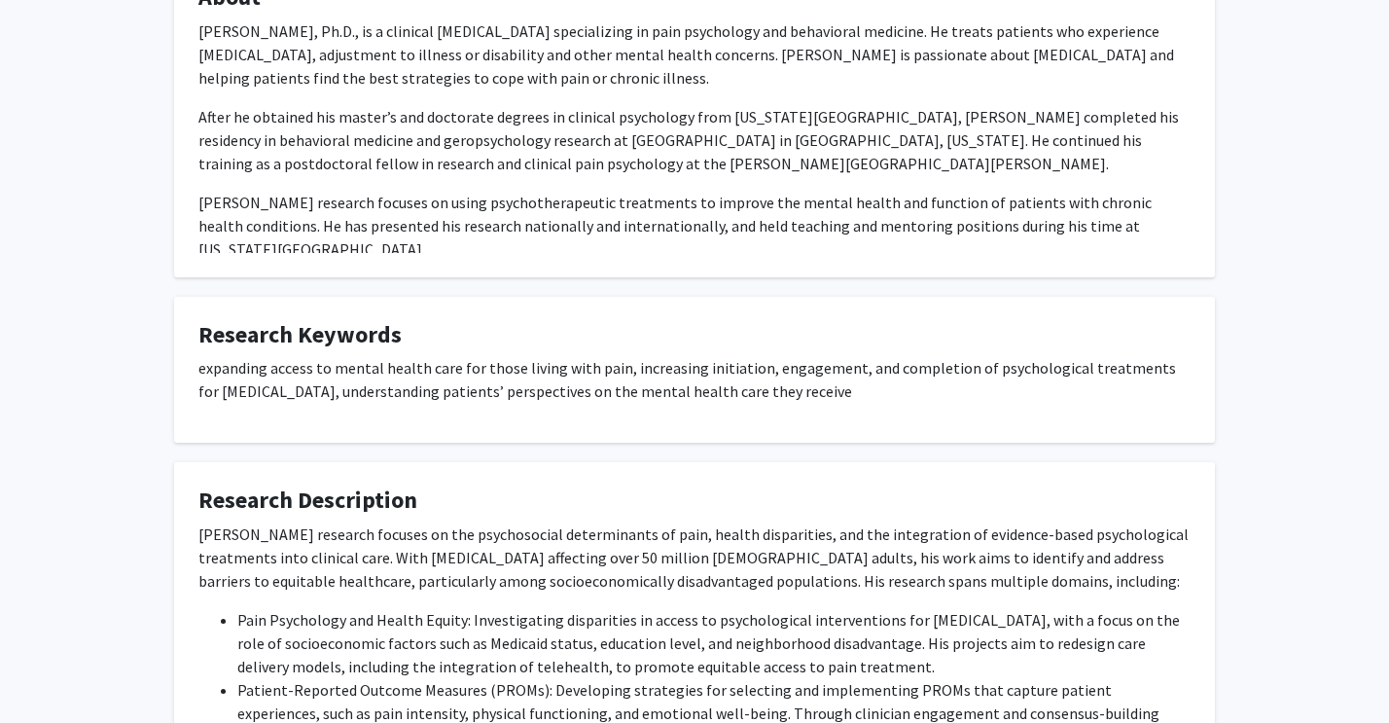
scroll to position [803, 0]
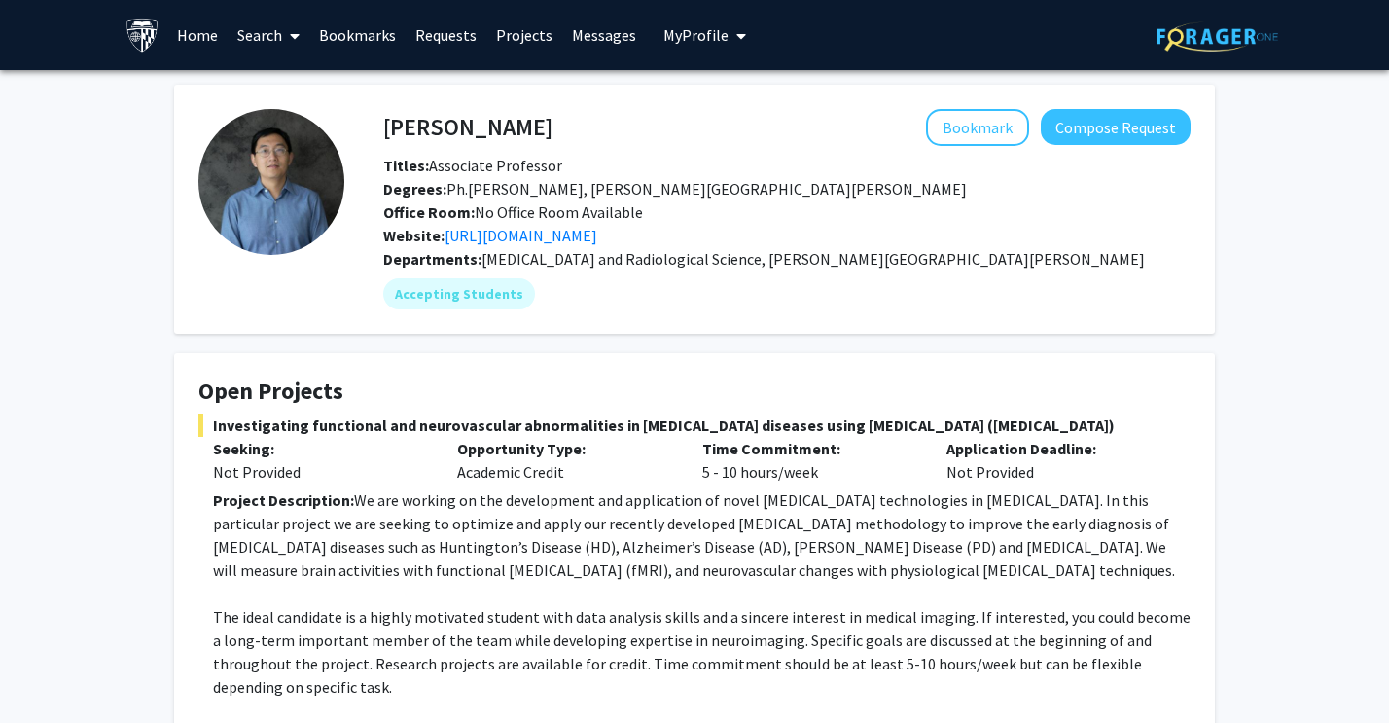
scroll to position [253, 0]
